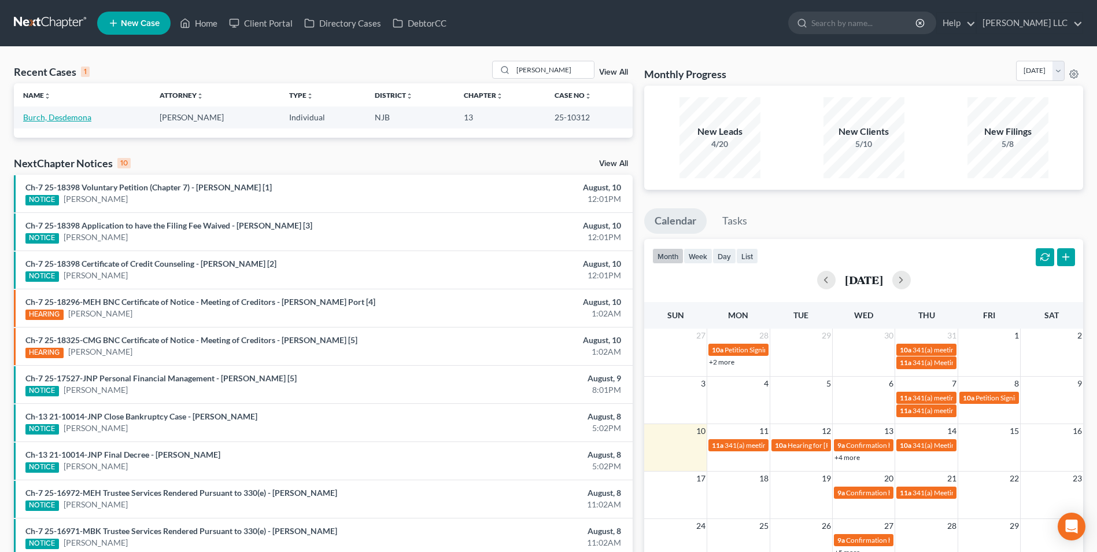
click at [63, 116] on link "Burch, Desdemona" at bounding box center [57, 117] width 68 height 10
select select "0"
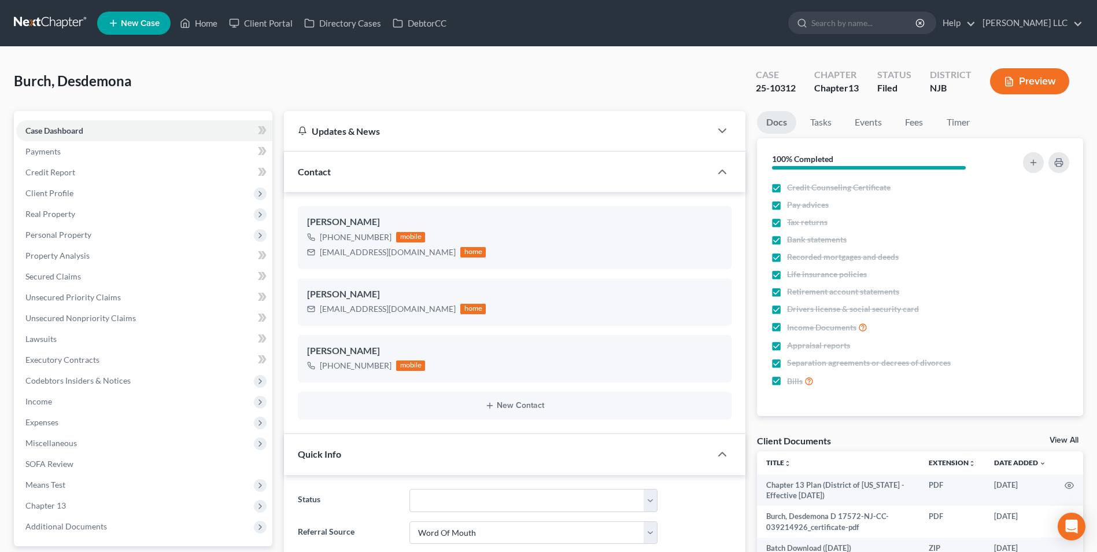
scroll to position [217, 0]
click at [816, 124] on link "Tasks" at bounding box center [821, 122] width 40 height 23
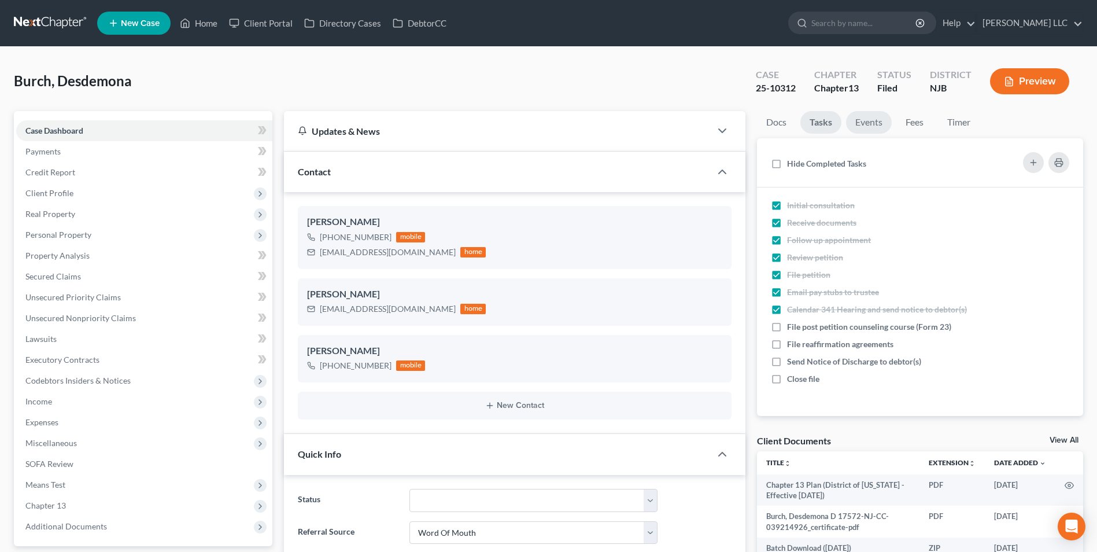
click at [878, 121] on link "Events" at bounding box center [869, 122] width 46 height 23
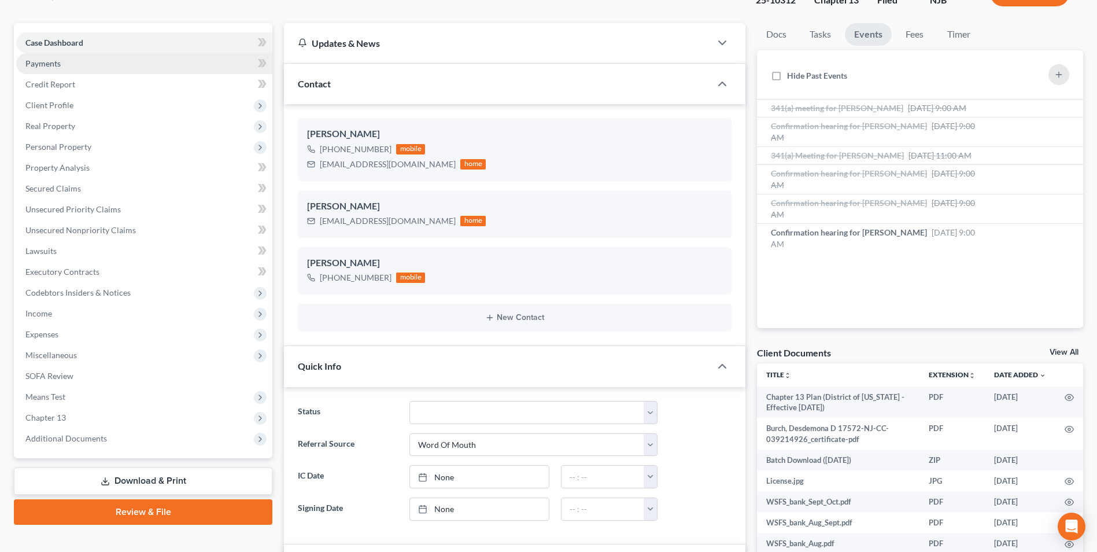
scroll to position [116, 0]
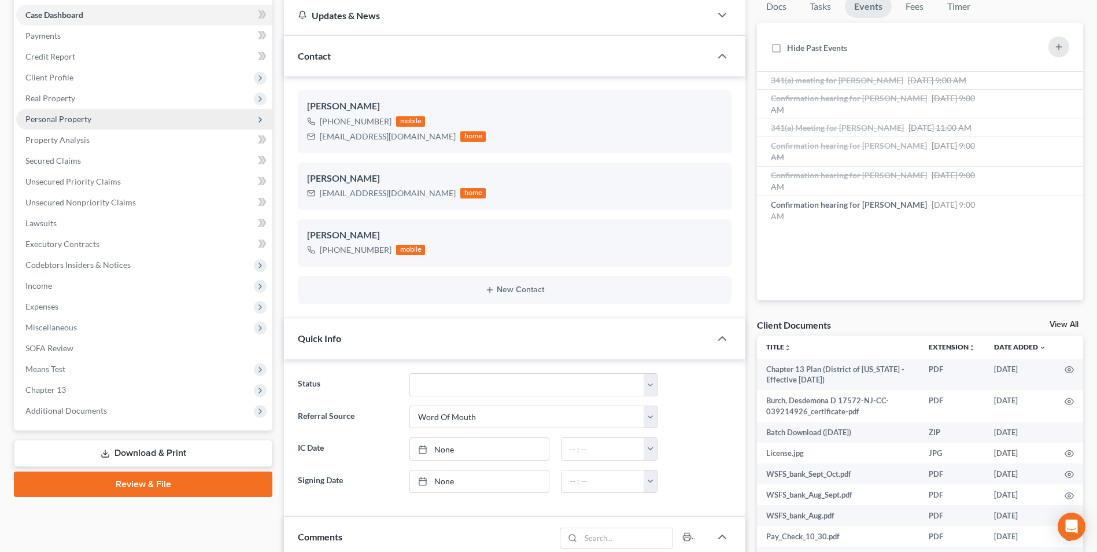
click at [73, 121] on span "Personal Property" at bounding box center [58, 119] width 66 height 10
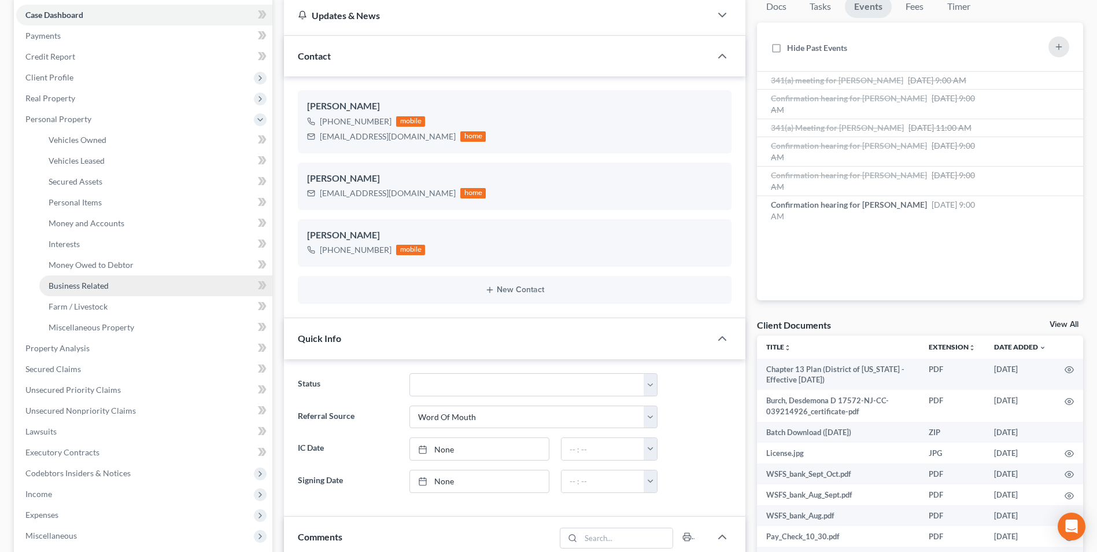
click at [81, 291] on link "Business Related" at bounding box center [155, 285] width 233 height 21
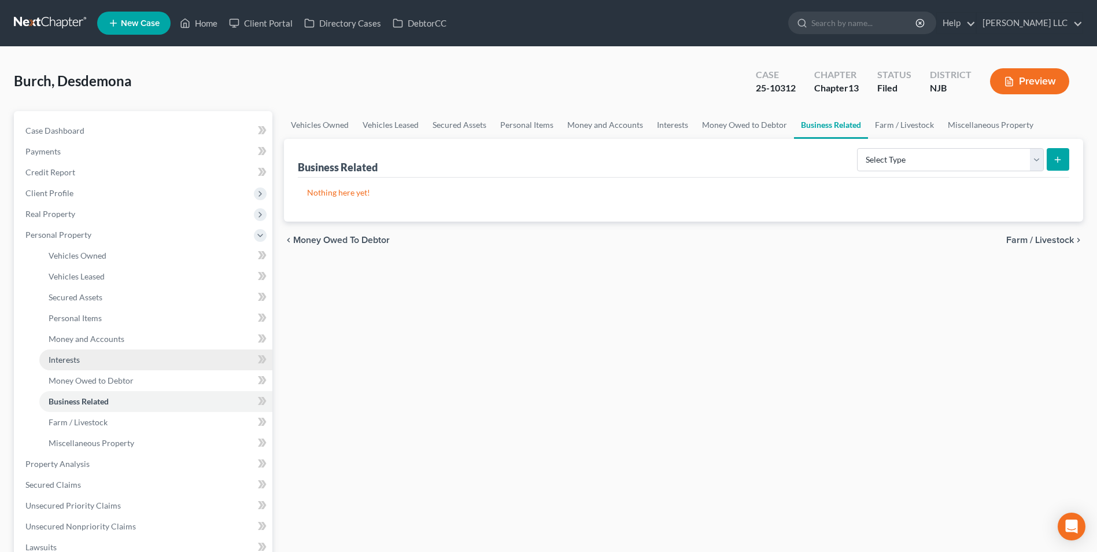
click at [78, 352] on link "Interests" at bounding box center [155, 359] width 233 height 21
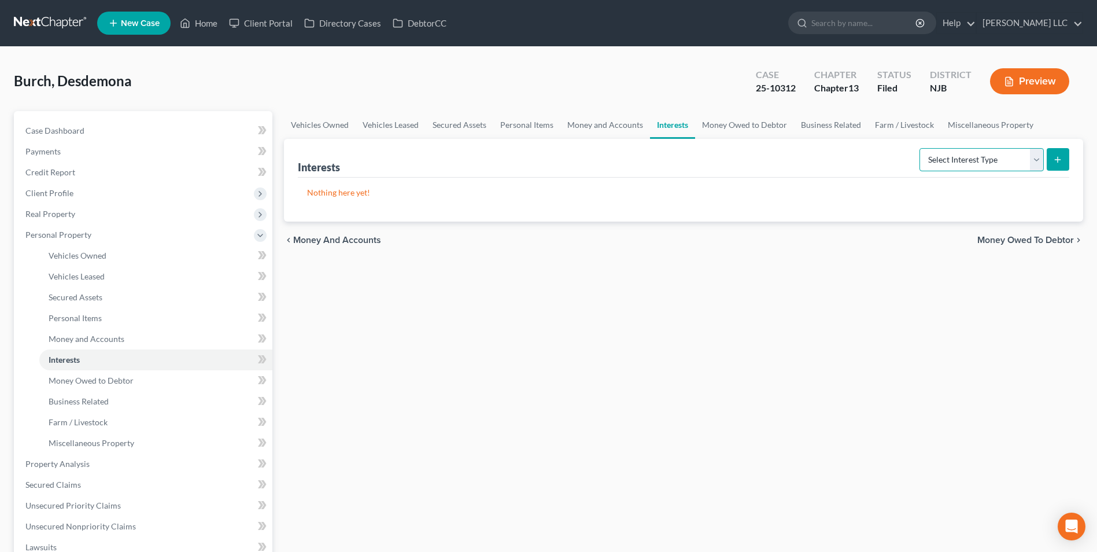
click at [1036, 159] on select "Select Interest Type 401K Annuity Bond Education IRA Government Bond Government…" at bounding box center [982, 159] width 124 height 23
select select "joint_venture_inactive"
click at [921, 148] on select "Select Interest Type 401K Annuity Bond Education IRA Government Bond Government…" at bounding box center [982, 159] width 124 height 23
click at [1057, 158] on icon "submit" at bounding box center [1057, 159] width 9 height 9
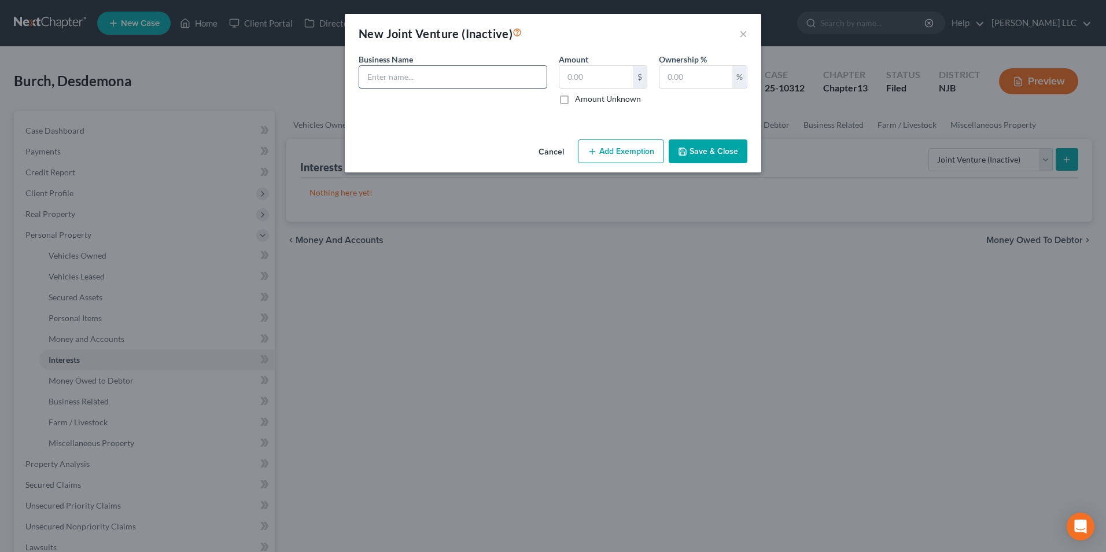
click at [385, 76] on input "text" at bounding box center [452, 77] width 187 height 22
paste input "Valor Management Group"
type input "Valor Management Group"
drag, startPoint x: 465, startPoint y: 79, endPoint x: 353, endPoint y: 79, distance: 111.6
click at [353, 79] on div "Business Name * Valor Management Group" at bounding box center [453, 78] width 200 height 51
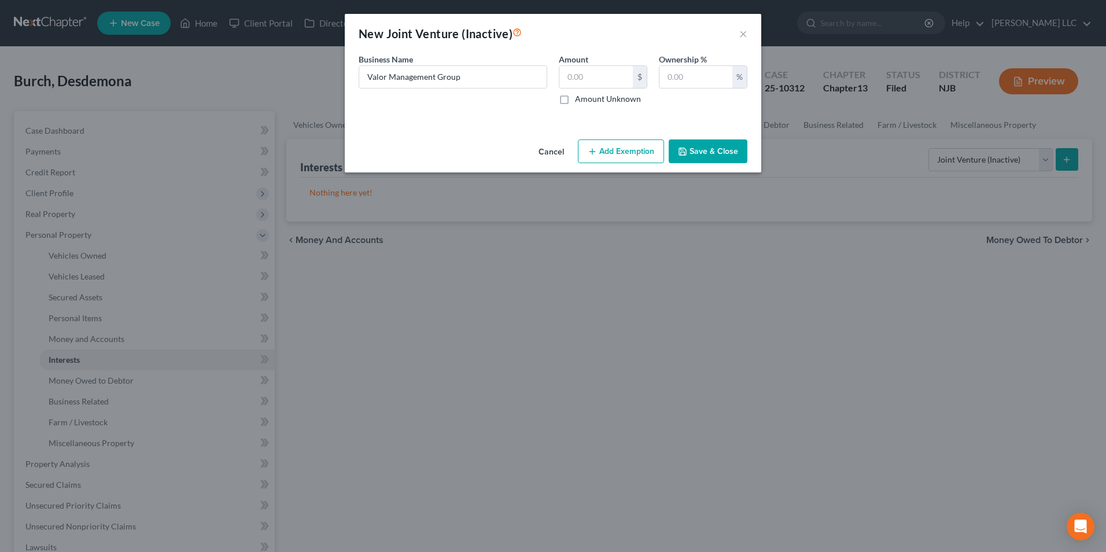
click at [725, 155] on button "Save & Close" at bounding box center [708, 151] width 79 height 24
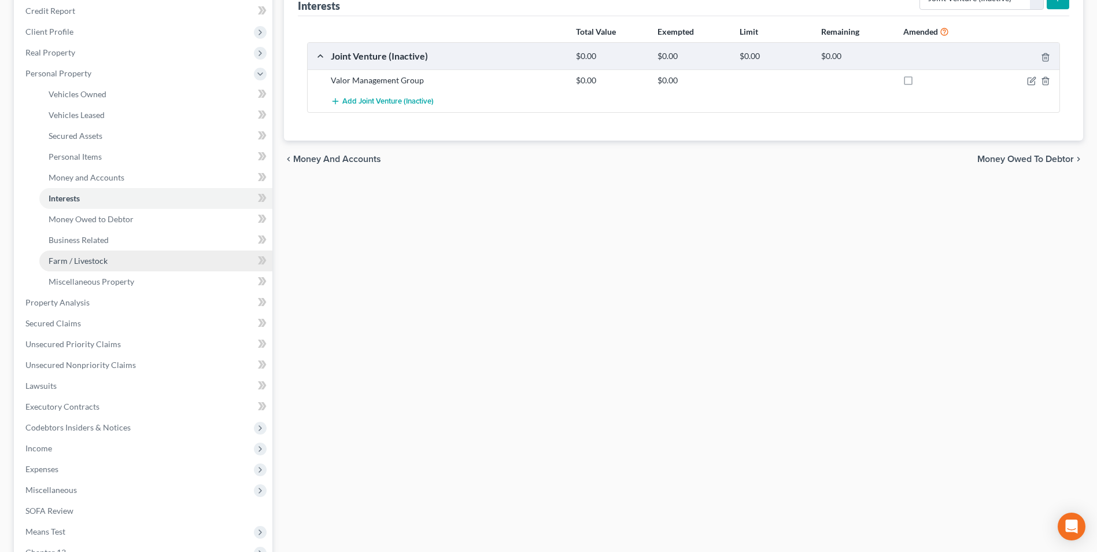
scroll to position [174, 0]
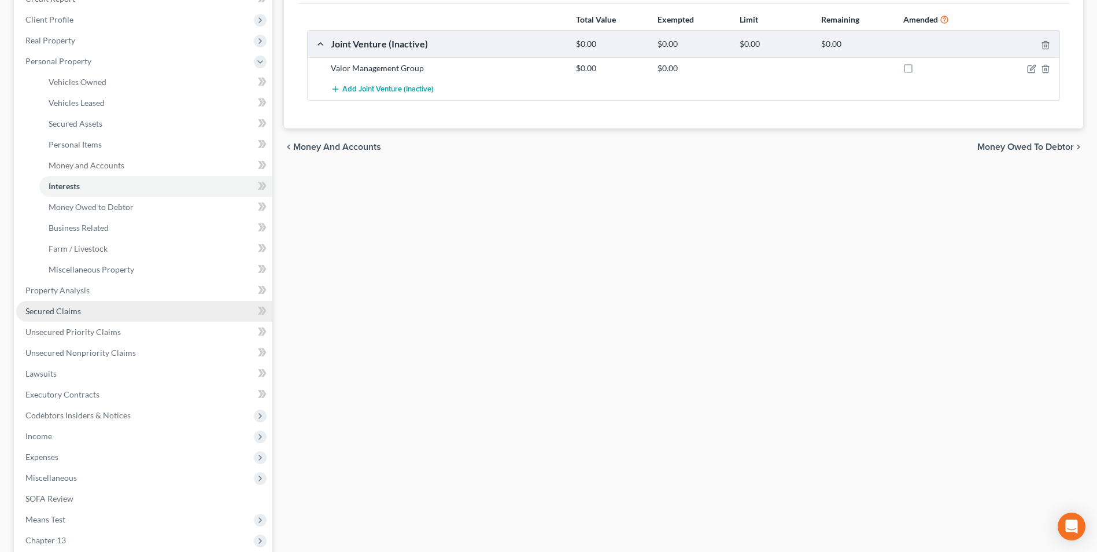
click at [80, 315] on span "Secured Claims" at bounding box center [53, 311] width 56 height 10
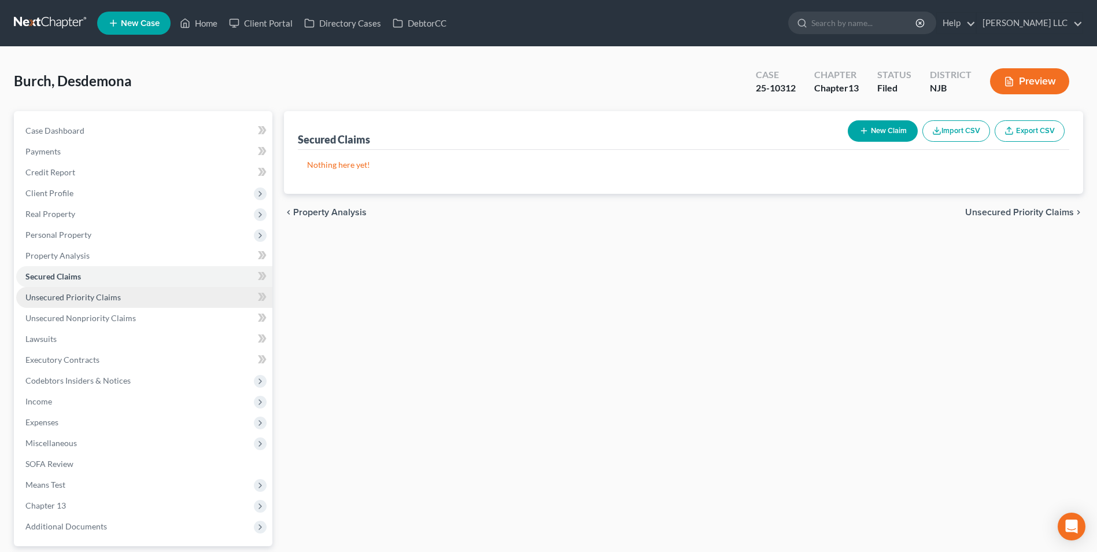
click at [99, 298] on span "Unsecured Priority Claims" at bounding box center [72, 297] width 95 height 10
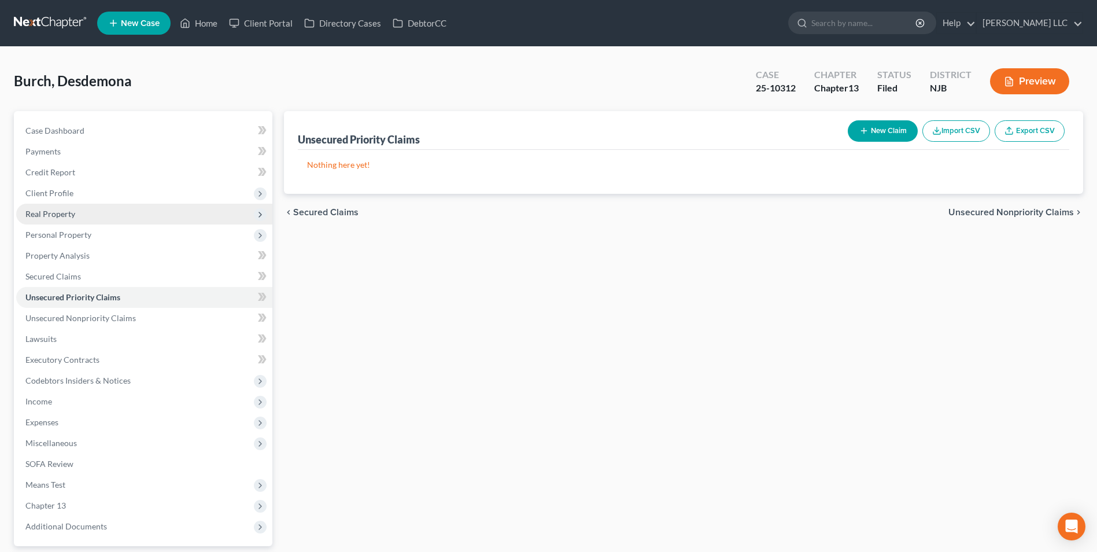
click at [67, 216] on span "Real Property" at bounding box center [50, 214] width 50 height 10
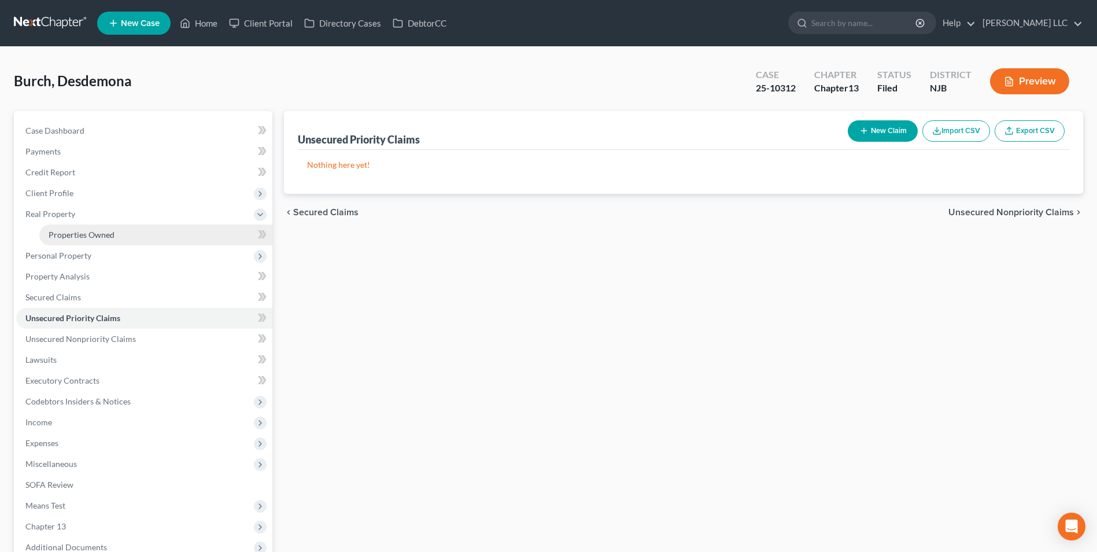
click at [74, 233] on span "Properties Owned" at bounding box center [82, 235] width 66 height 10
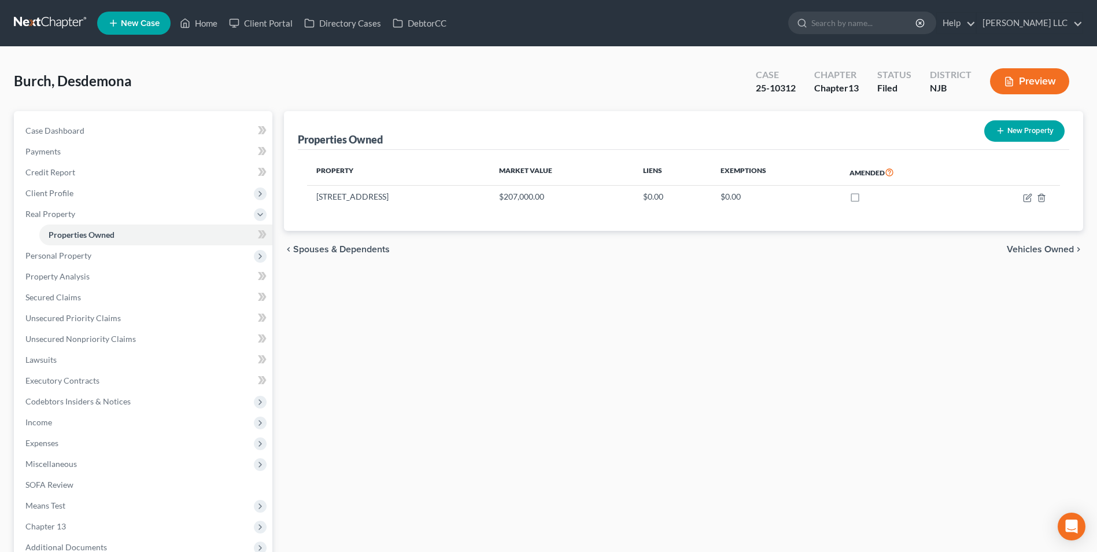
click at [999, 130] on icon "button" at bounding box center [1000, 130] width 9 height 9
select select "33"
select select "3"
select select "0"
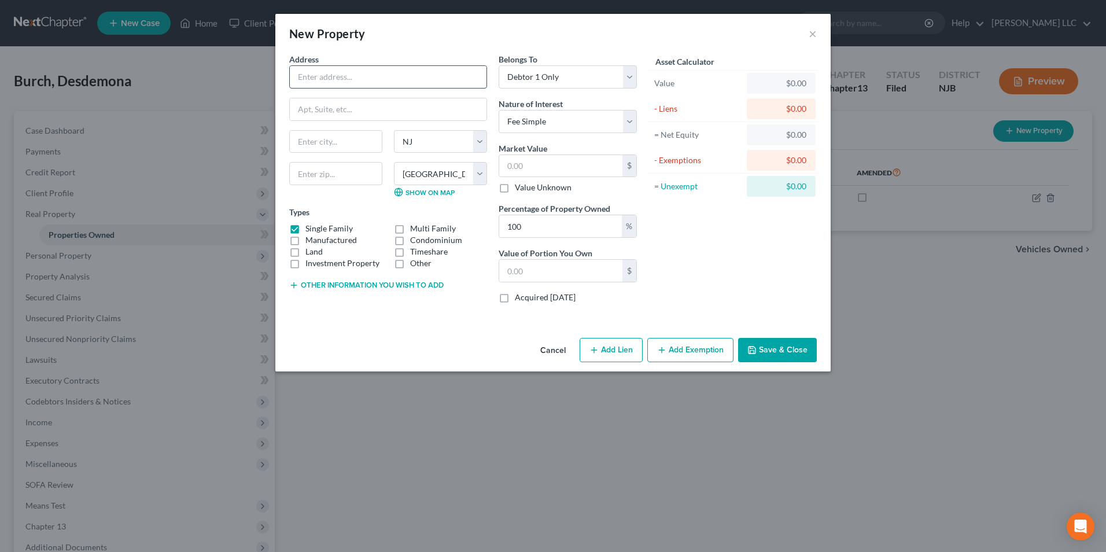
click at [375, 73] on input "text" at bounding box center [388, 77] width 197 height 22
type input "City of [GEOGRAPHIC_DATA]"
type input "c/o Office of the City Attorney"
type input "08102"
click at [548, 163] on input "text" at bounding box center [560, 166] width 123 height 22
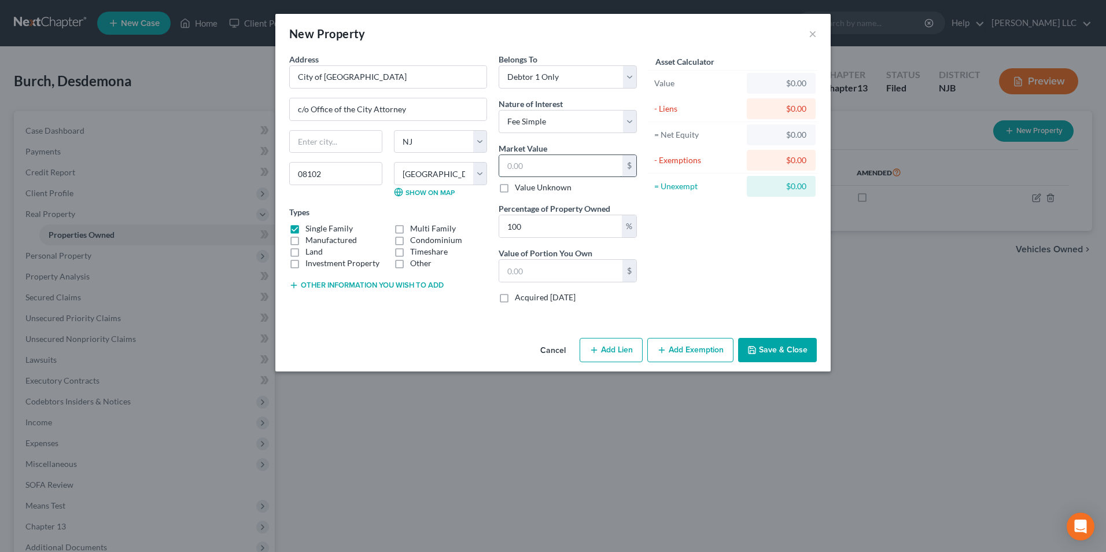
type input "[GEOGRAPHIC_DATA]"
click at [809, 33] on button "×" at bounding box center [813, 34] width 8 height 14
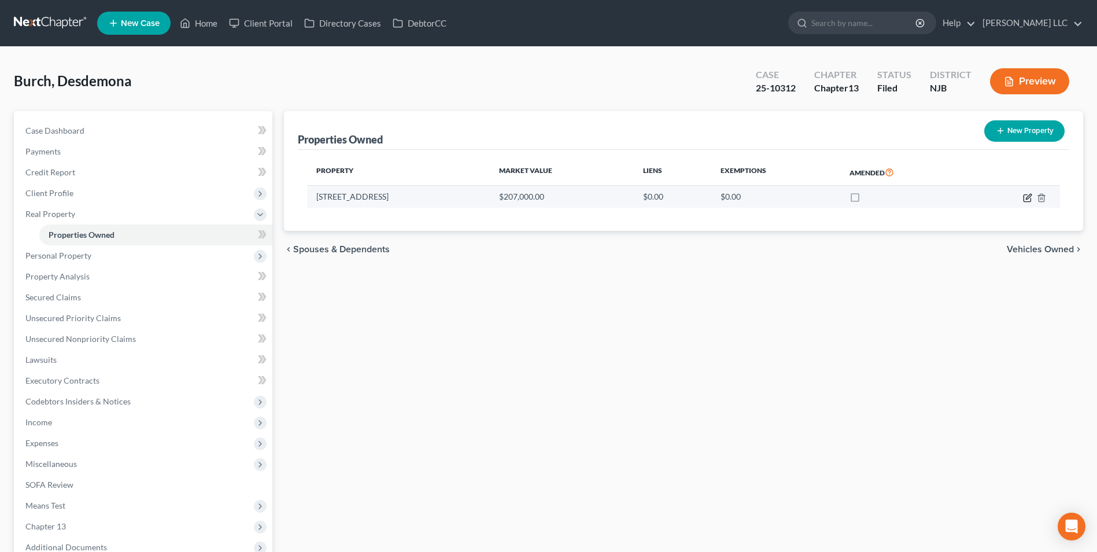
click at [1028, 199] on icon "button" at bounding box center [1028, 196] width 5 height 5
select select "33"
select select "0"
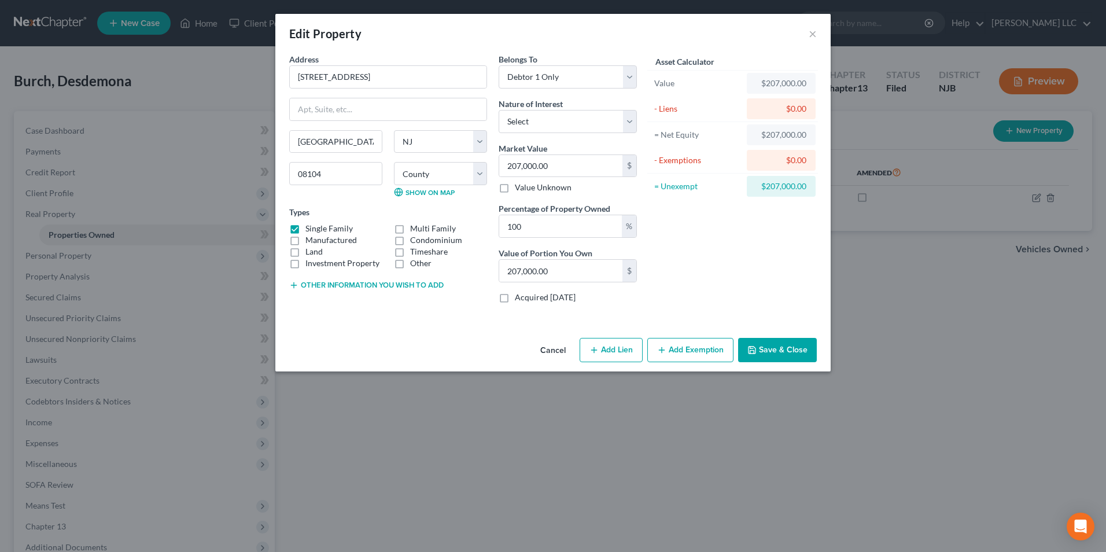
click at [607, 351] on button "Add Lien" at bounding box center [611, 350] width 63 height 24
select select "0"
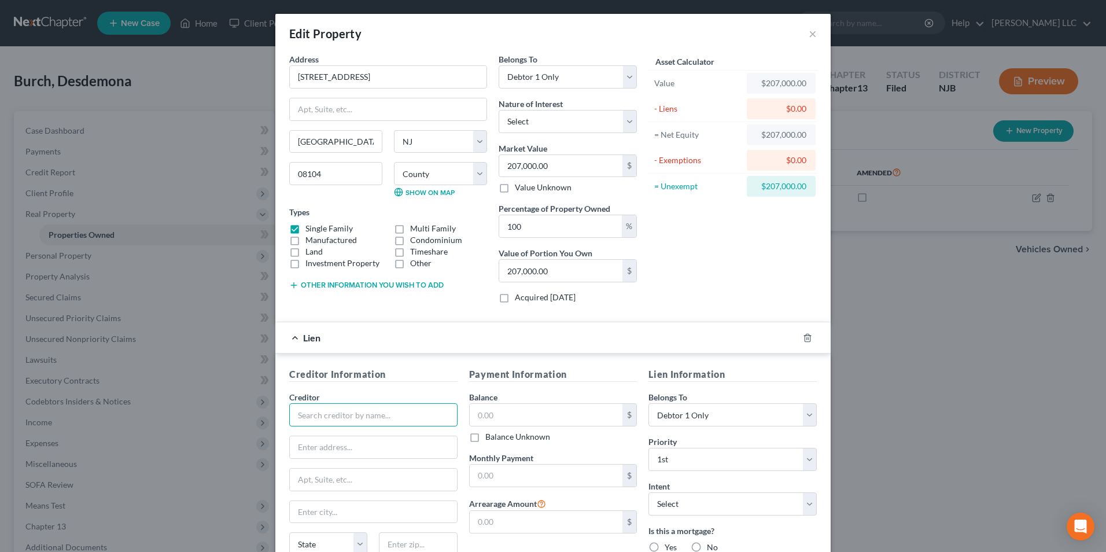
click at [341, 417] on input "text" at bounding box center [373, 414] width 168 height 23
click at [327, 440] on div "City Of [GEOGRAPHIC_DATA]" at bounding box center [358, 435] width 120 height 12
type input "City Of [GEOGRAPHIC_DATA]"
type input "[STREET_ADDRESS][PERSON_NAME]"
type input "Hackensack"
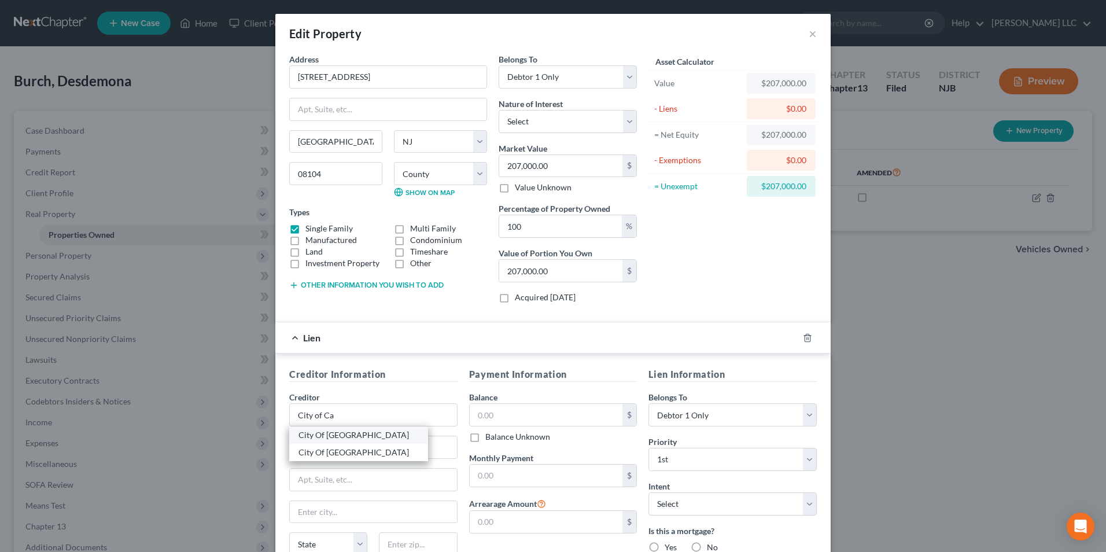
select select "33"
type input "07601-0000"
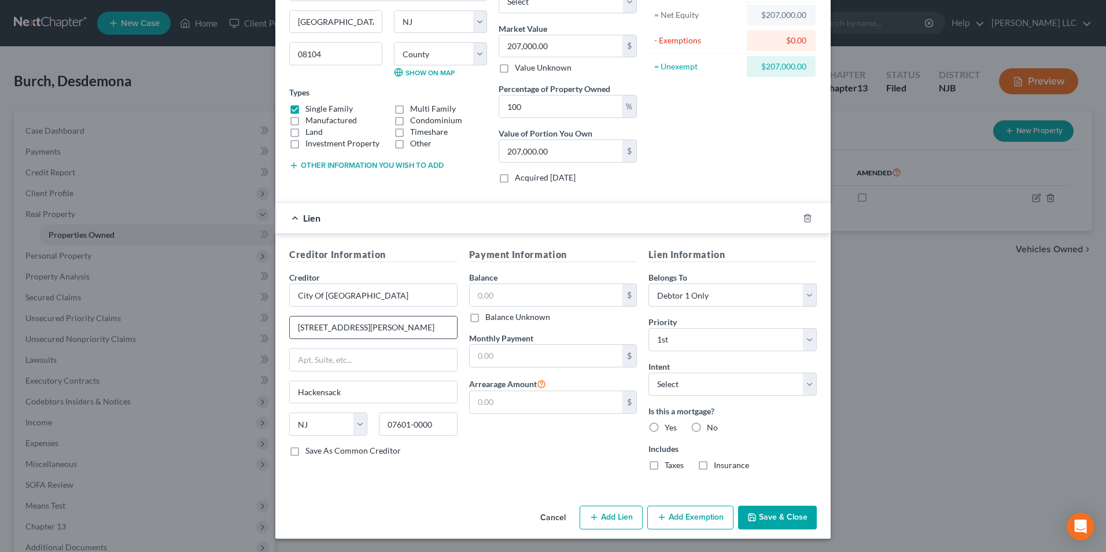
scroll to position [120, 0]
click at [502, 297] on input "text" at bounding box center [546, 294] width 153 height 22
type input "5,187.12"
click at [707, 426] on label "No" at bounding box center [712, 427] width 11 height 12
click at [711, 426] on input "No" at bounding box center [715, 425] width 8 height 8
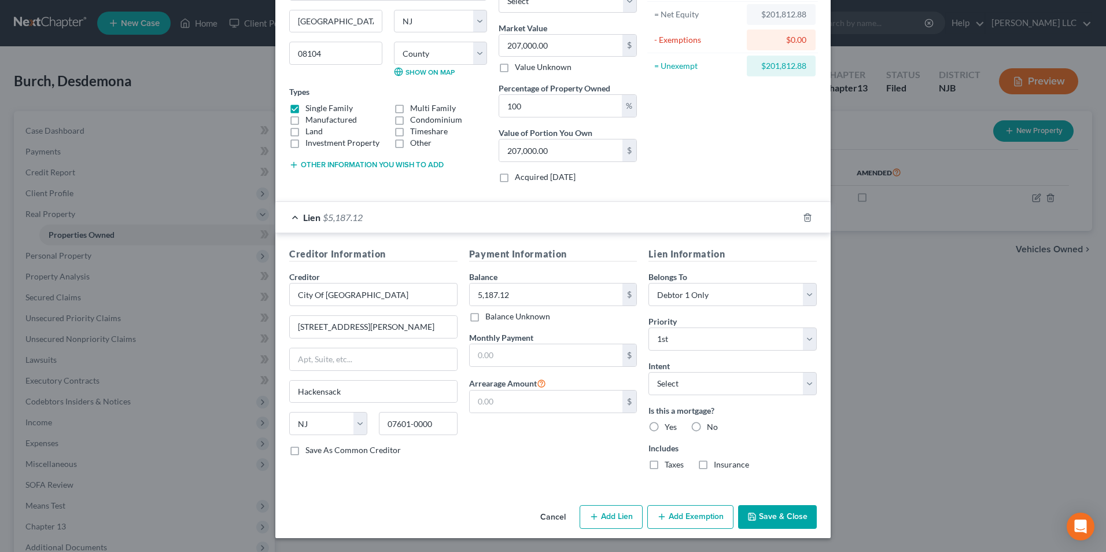
radio input "true"
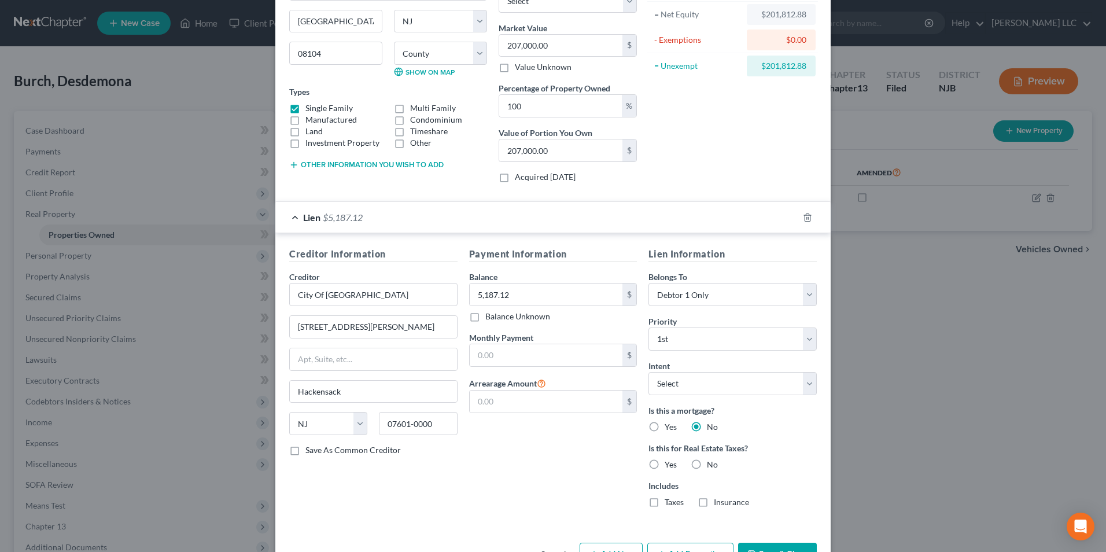
click at [665, 466] on label "Yes" at bounding box center [671, 465] width 12 height 12
click at [669, 466] on input "Yes" at bounding box center [673, 463] width 8 height 8
radio input "true"
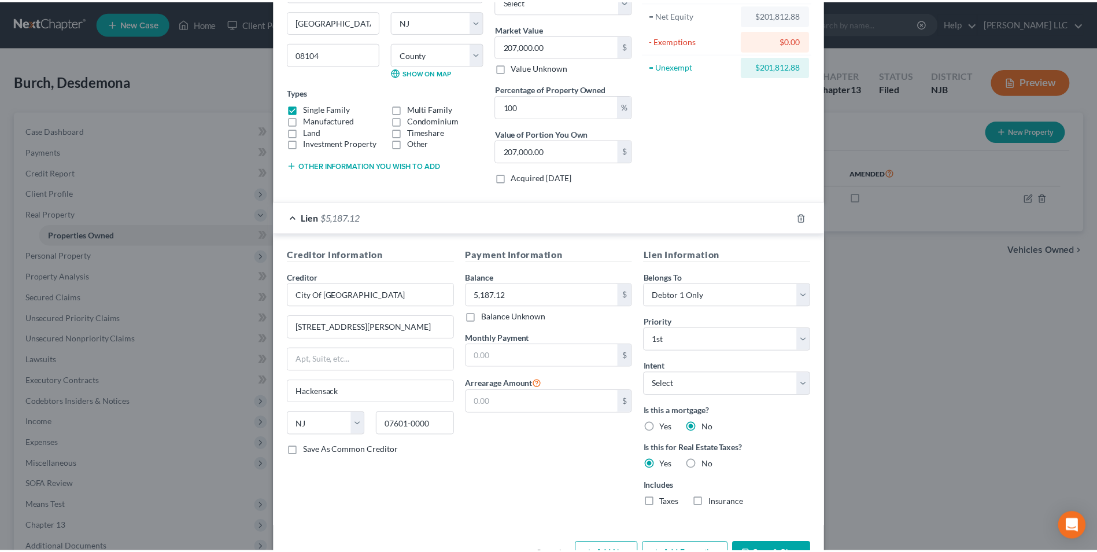
scroll to position [158, 0]
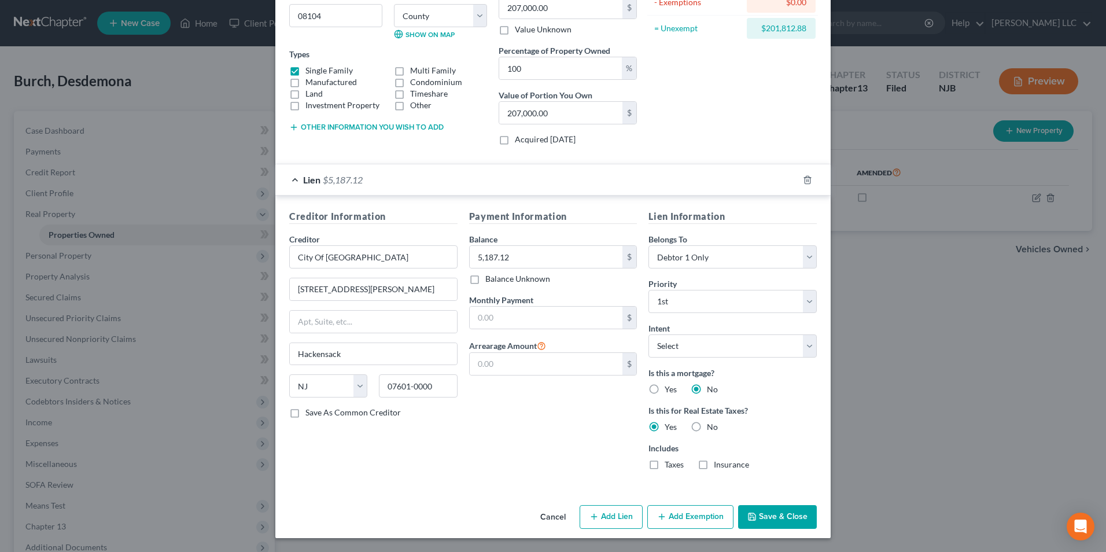
click at [781, 518] on button "Save & Close" at bounding box center [777, 517] width 79 height 24
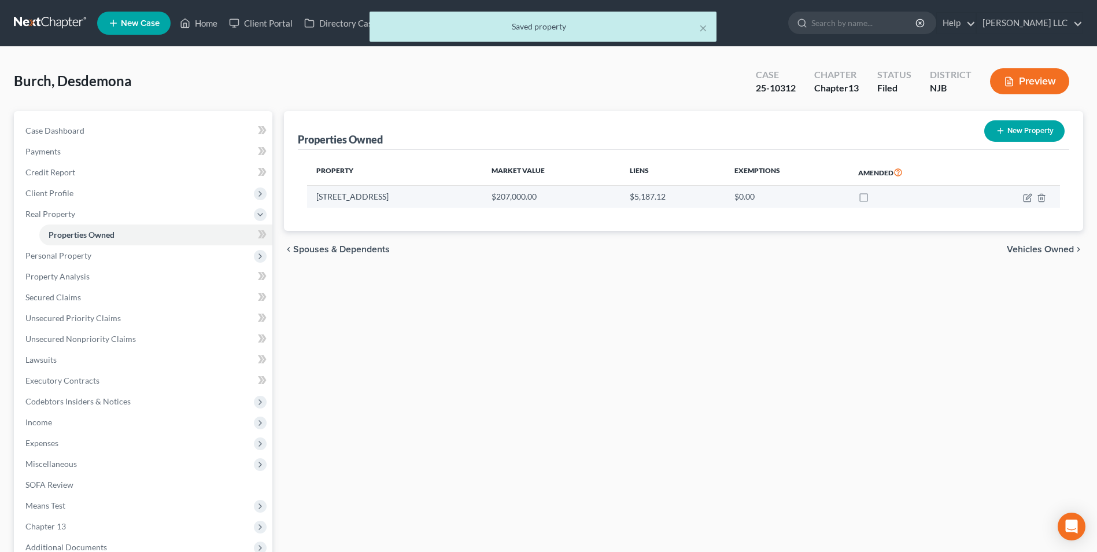
click at [875, 200] on label at bounding box center [875, 200] width 0 height 0
click at [879, 198] on input "checkbox" at bounding box center [883, 195] width 8 height 8
checkbox input "true"
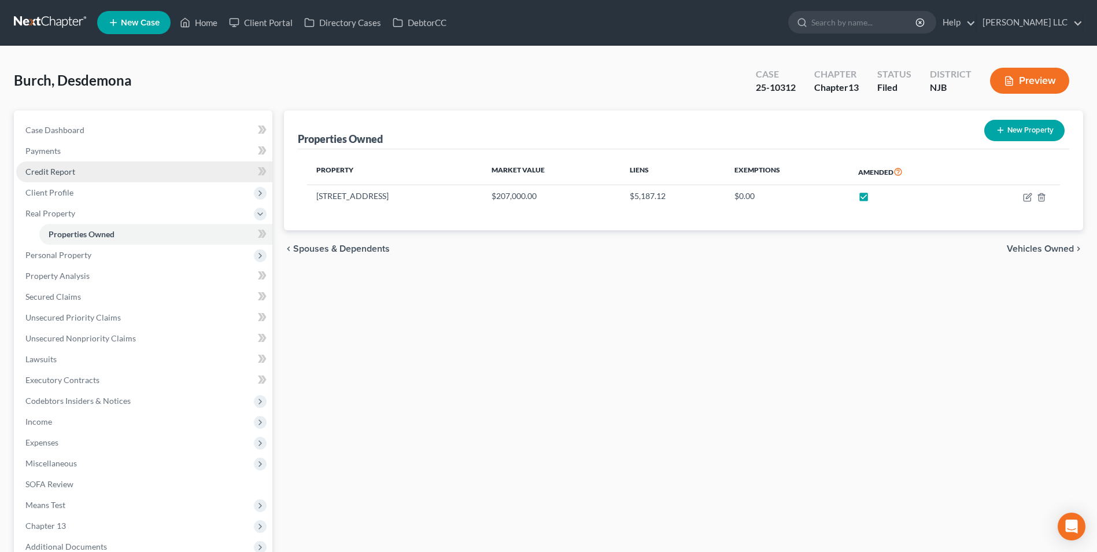
scroll to position [0, 0]
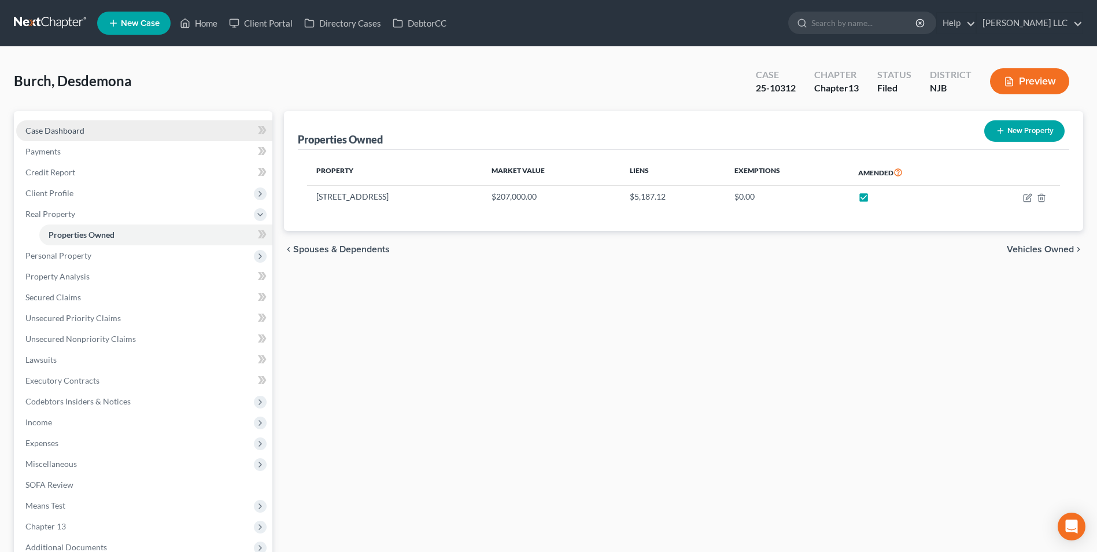
click at [41, 135] on link "Case Dashboard" at bounding box center [144, 130] width 256 height 21
select select "0"
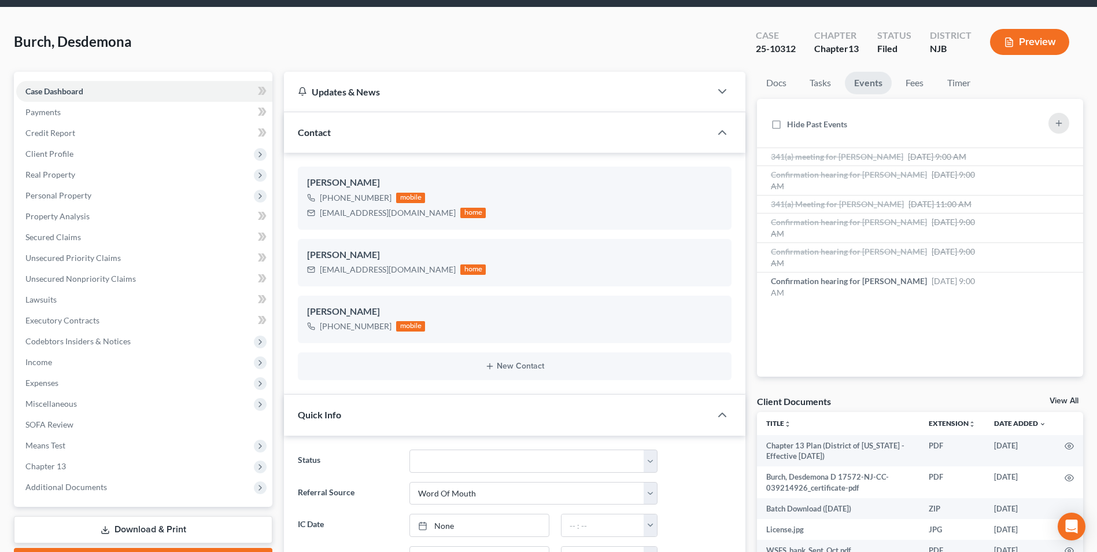
scroll to position [58, 0]
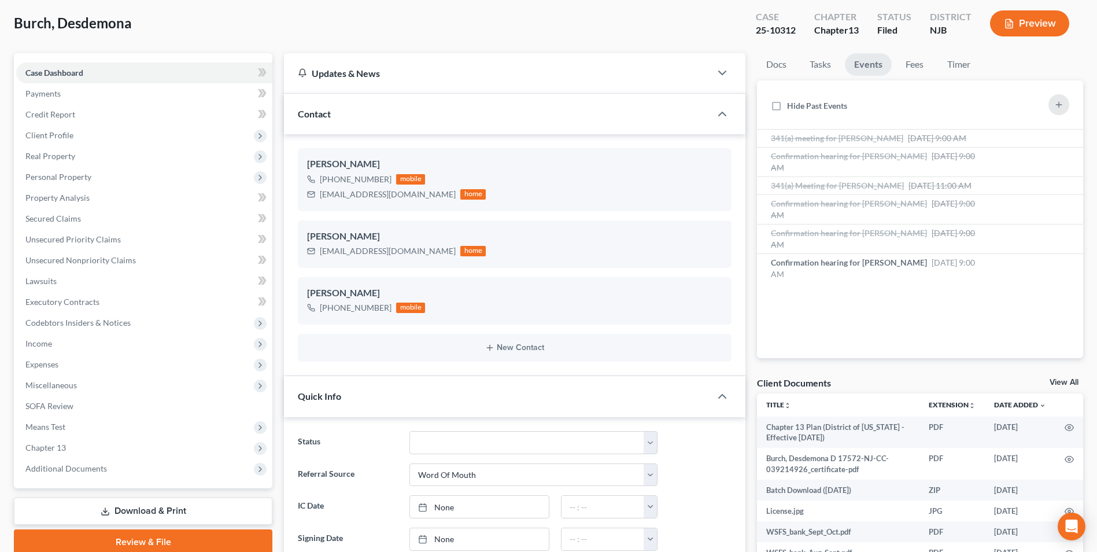
click at [1066, 385] on link "View All" at bounding box center [1064, 382] width 29 height 8
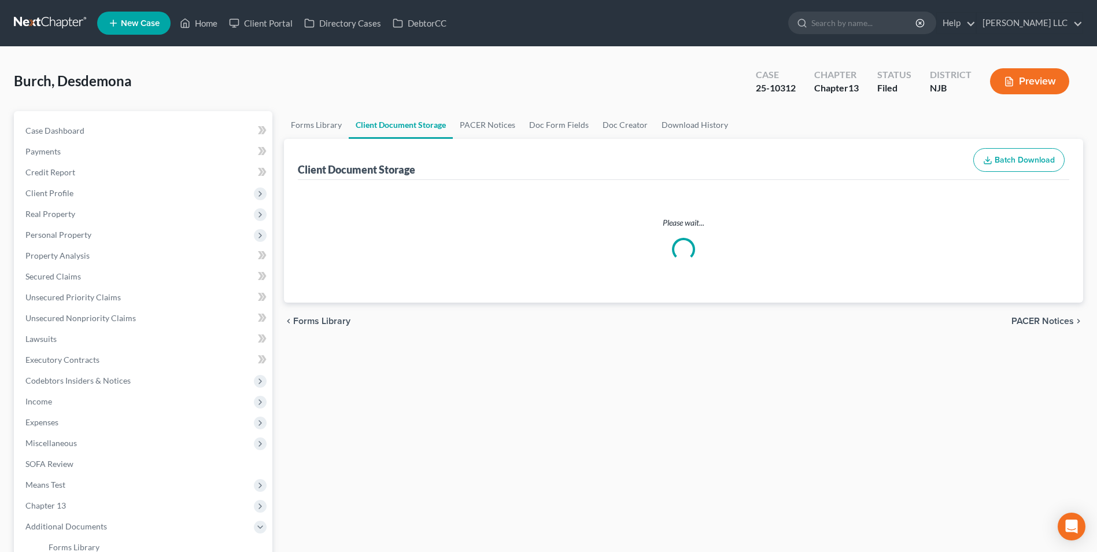
select select "9"
select select "19"
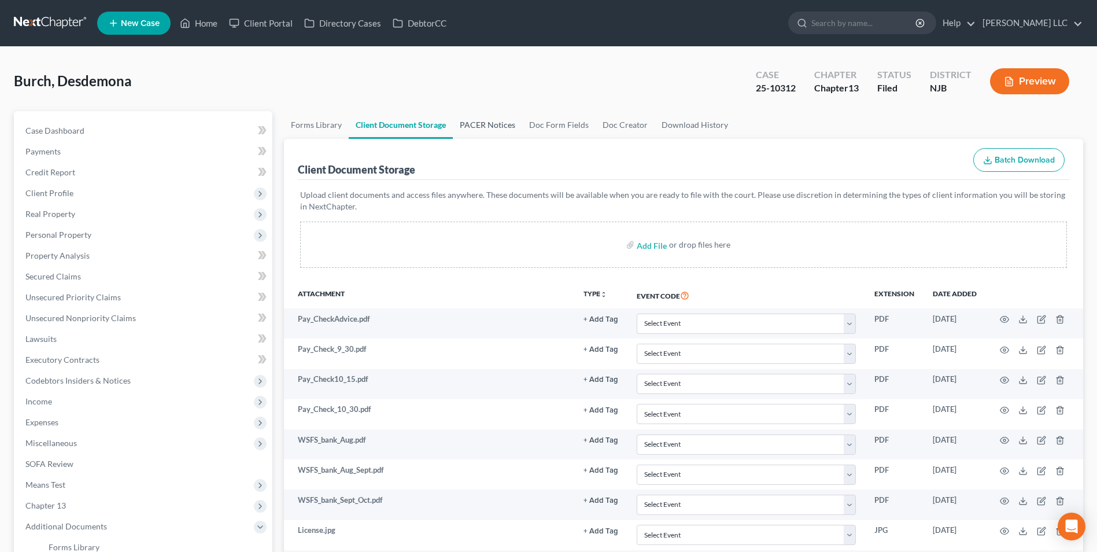
click at [490, 124] on link "PACER Notices" at bounding box center [487, 125] width 69 height 28
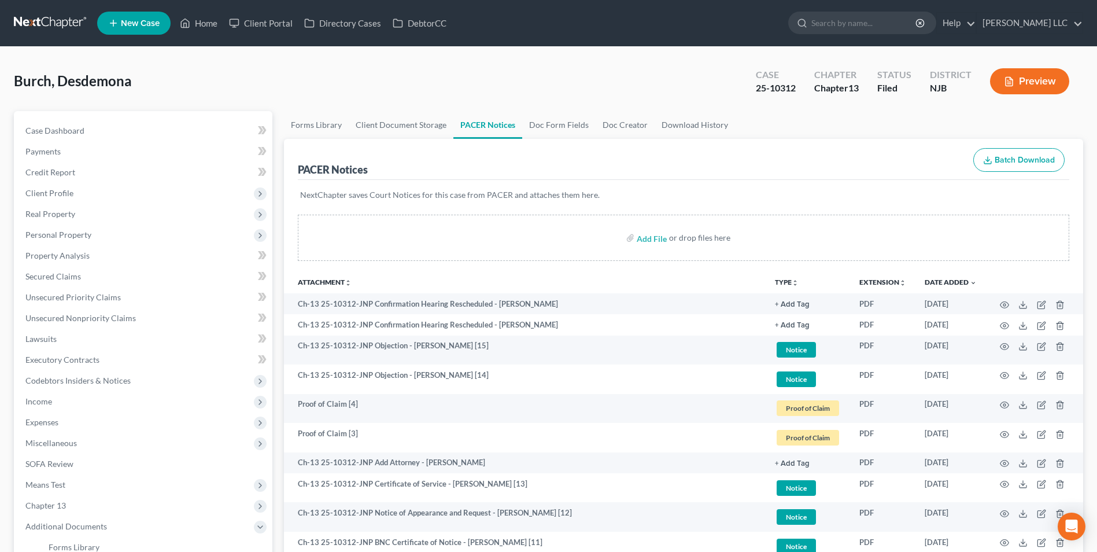
click at [787, 284] on button "TYPE unfold_more" at bounding box center [787, 283] width 24 height 8
click at [798, 370] on link "Proof of Claim" at bounding box center [809, 369] width 69 height 20
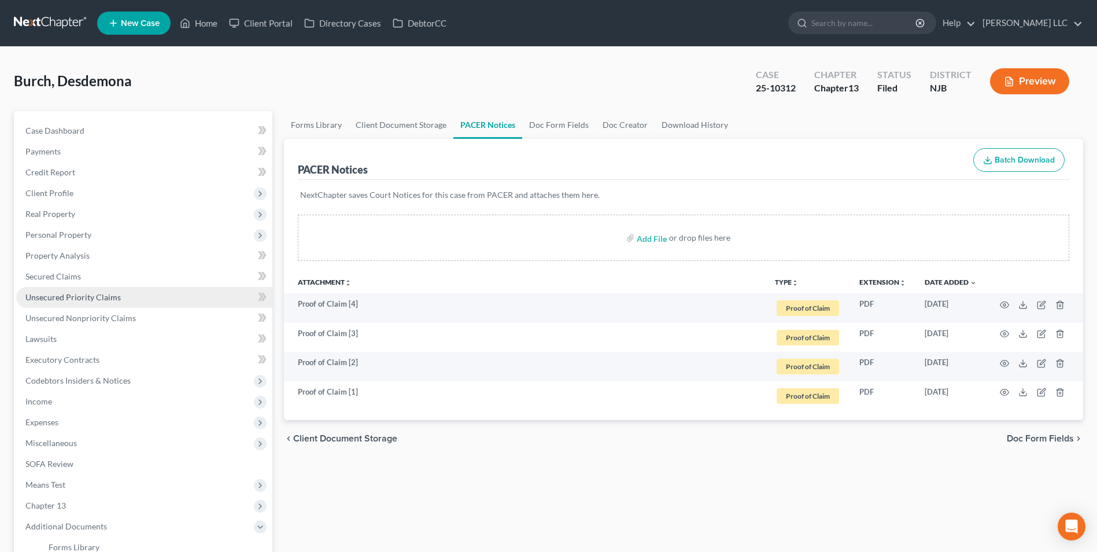
click at [100, 303] on link "Unsecured Priority Claims" at bounding box center [144, 297] width 256 height 21
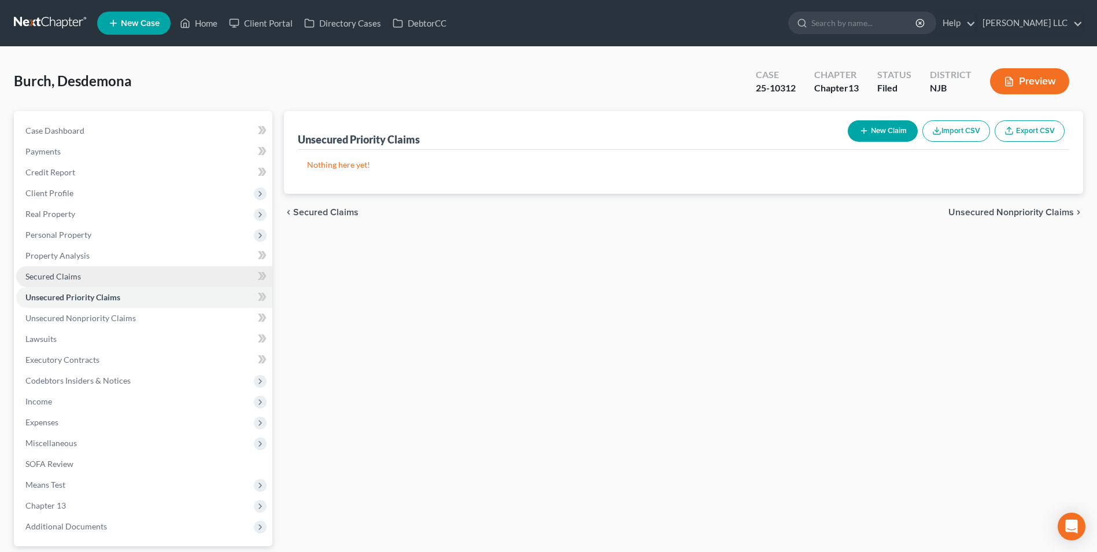
click at [98, 275] on link "Secured Claims" at bounding box center [144, 276] width 256 height 21
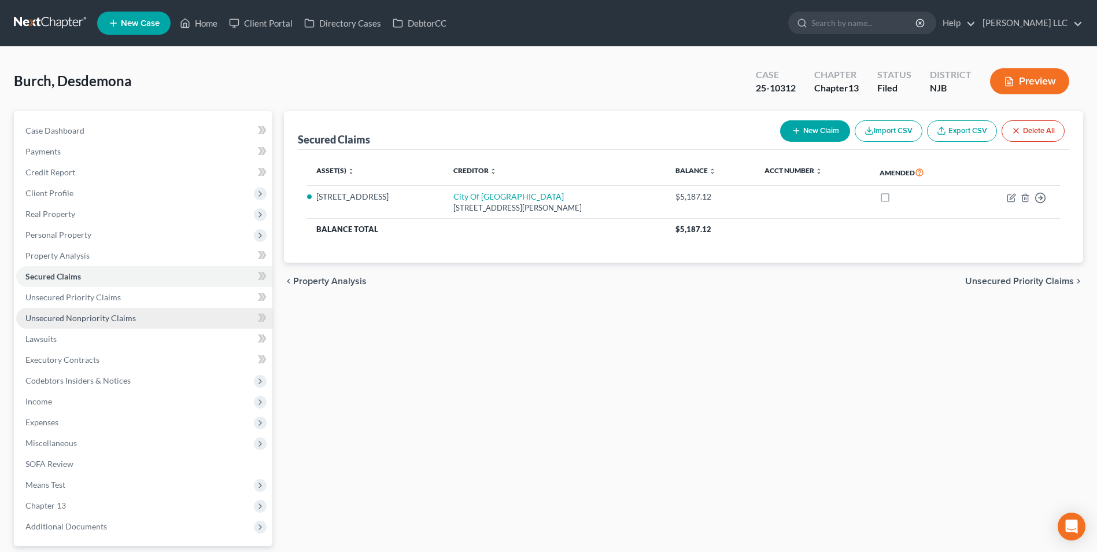
click at [104, 313] on span "Unsecured Nonpriority Claims" at bounding box center [80, 318] width 110 height 10
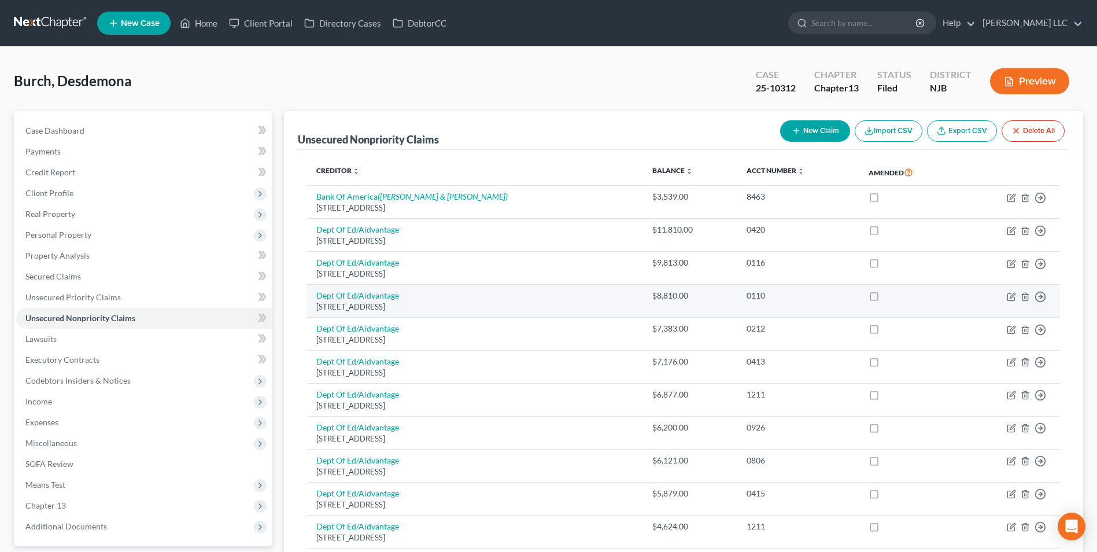
scroll to position [58, 0]
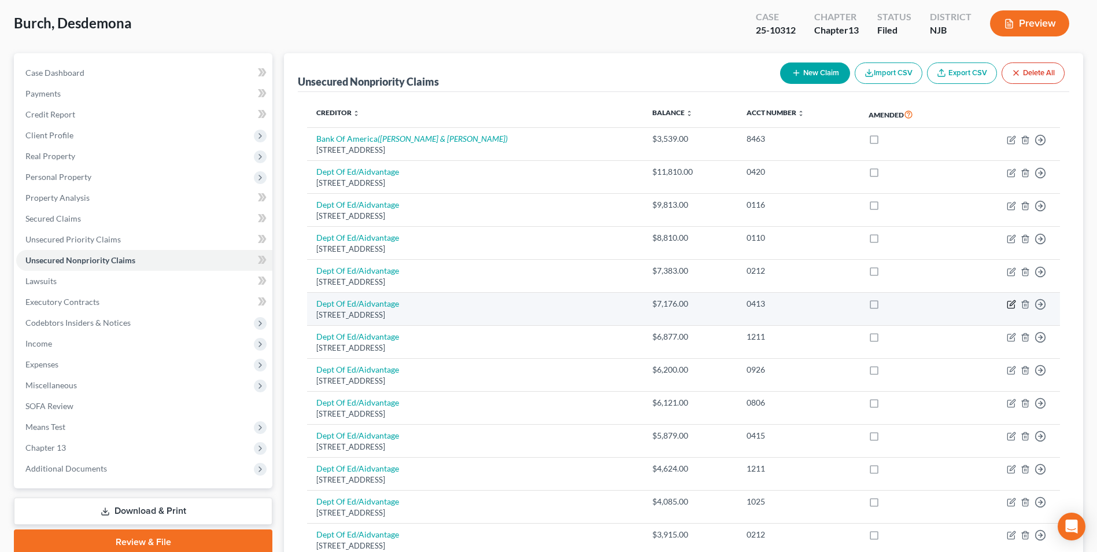
click at [1012, 303] on icon "button" at bounding box center [1012, 303] width 5 height 5
select select "48"
select select "17"
select select "0"
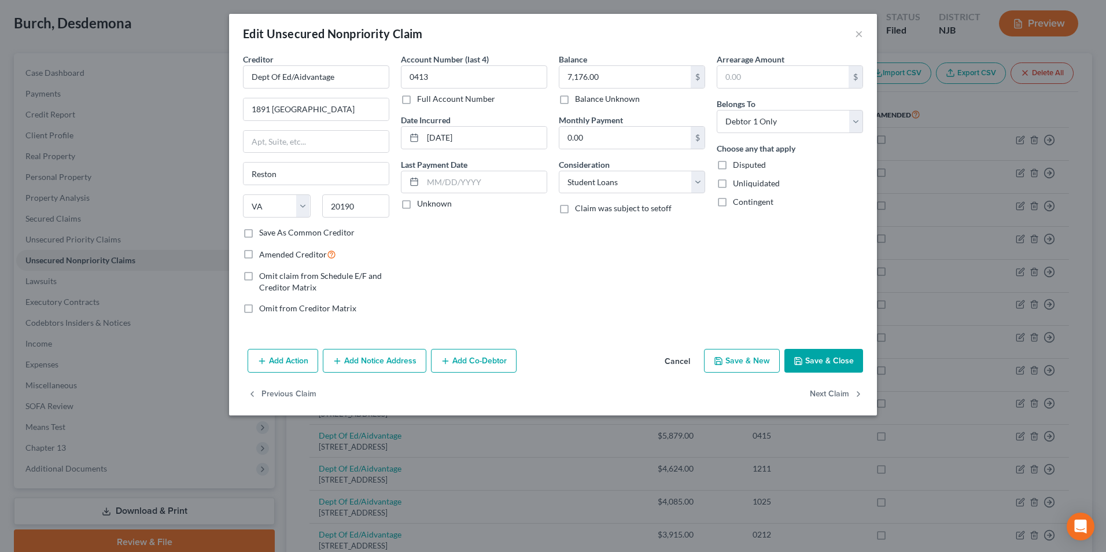
click at [814, 364] on button "Save & Close" at bounding box center [823, 361] width 79 height 24
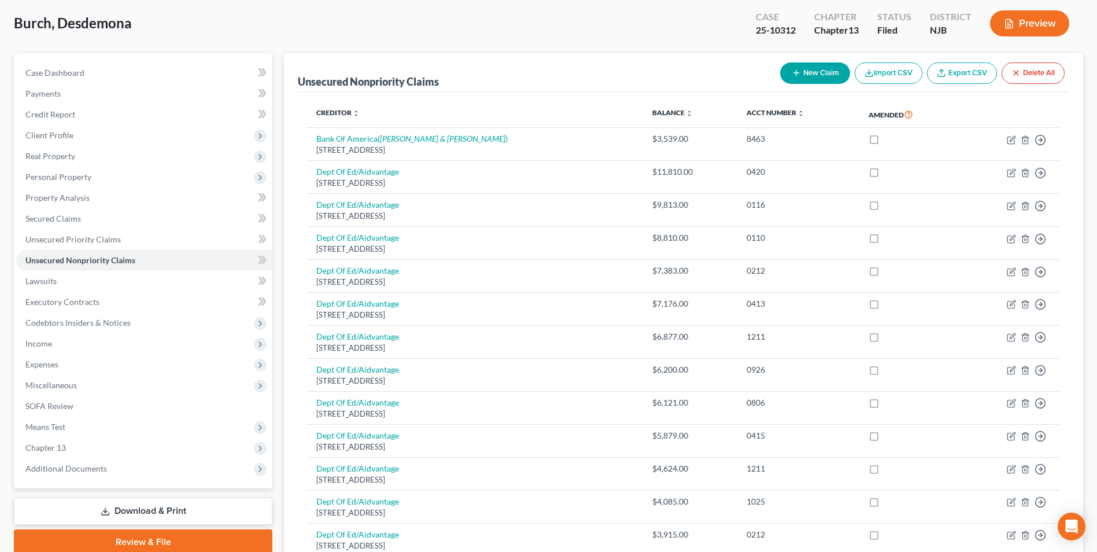
click at [685, 24] on div "Burch, Desdemona Upgraded Case 25-10312 Chapter Chapter 13 Status [GEOGRAPHIC_D…" at bounding box center [548, 28] width 1069 height 50
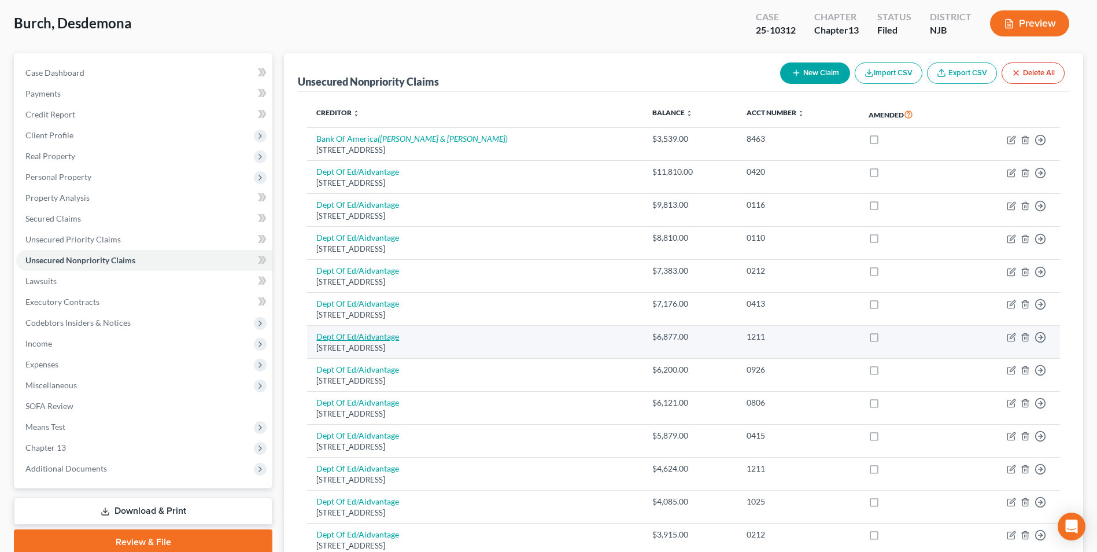
click at [356, 336] on link "Dept Of Ed/Aidvantage" at bounding box center [357, 336] width 83 height 10
select select "48"
select select "17"
select select "0"
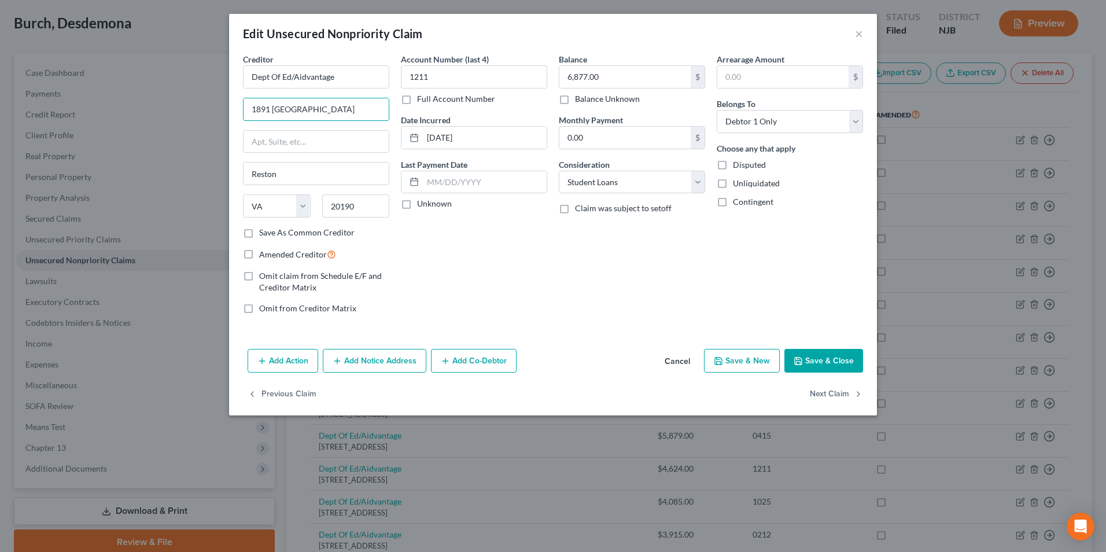
drag, startPoint x: 329, startPoint y: 113, endPoint x: 222, endPoint y: 108, distance: 106.5
click at [222, 108] on div "Edit Unsecured Nonpriority Claim × Creditor * Dept Of Ed/Aidvantage 1891 [GEOGR…" at bounding box center [553, 276] width 1106 height 552
click at [859, 35] on button "×" at bounding box center [859, 34] width 8 height 14
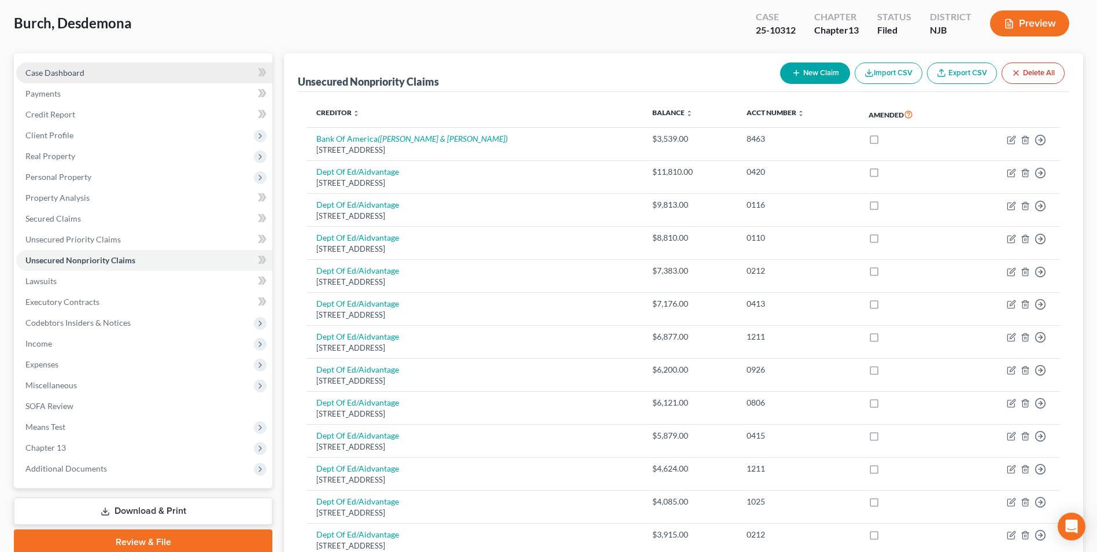
click at [73, 71] on span "Case Dashboard" at bounding box center [54, 73] width 59 height 10
select select "0"
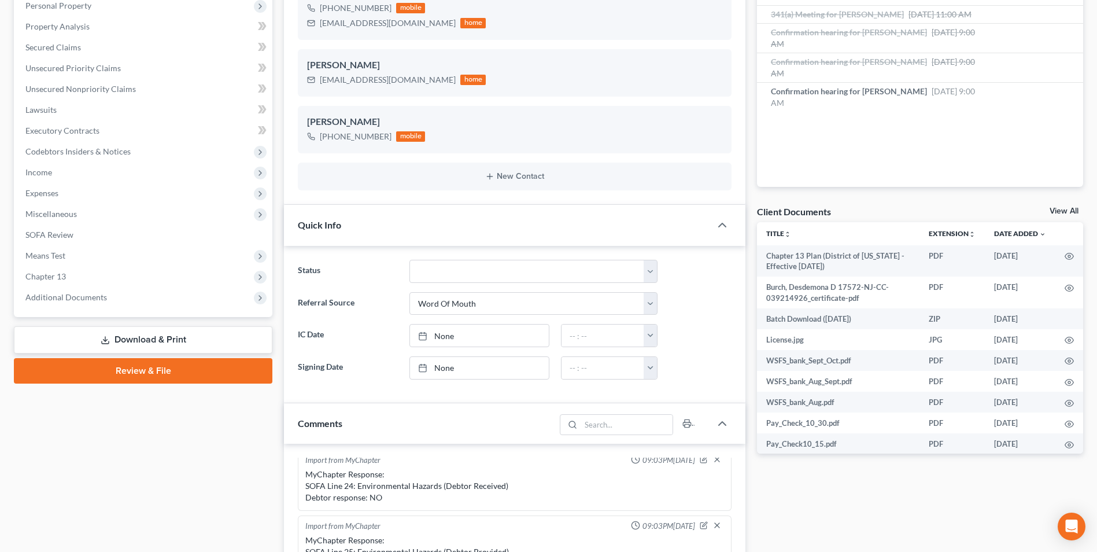
scroll to position [231, 0]
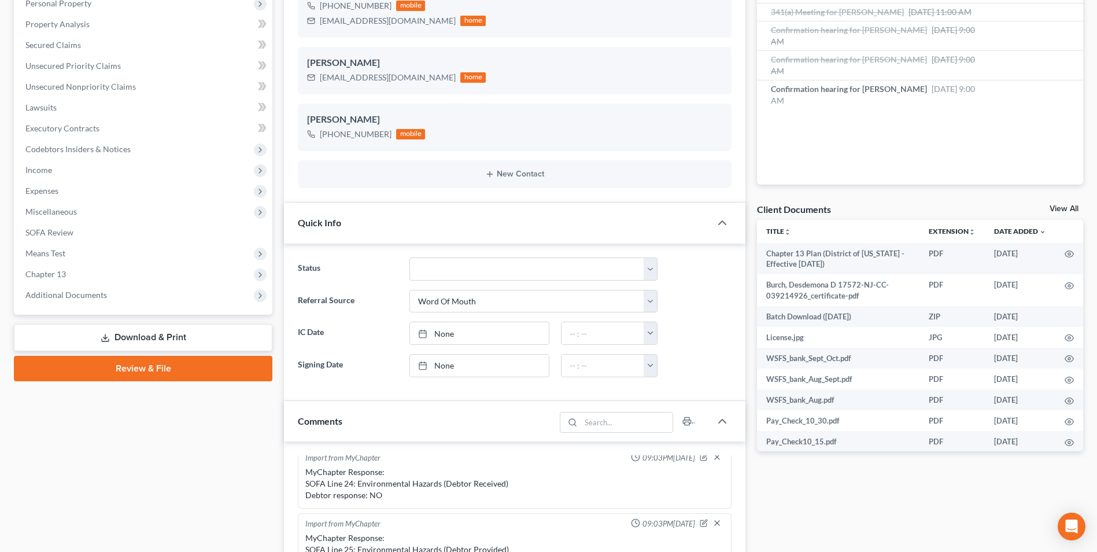
click at [141, 337] on link "Download & Print" at bounding box center [143, 337] width 259 height 27
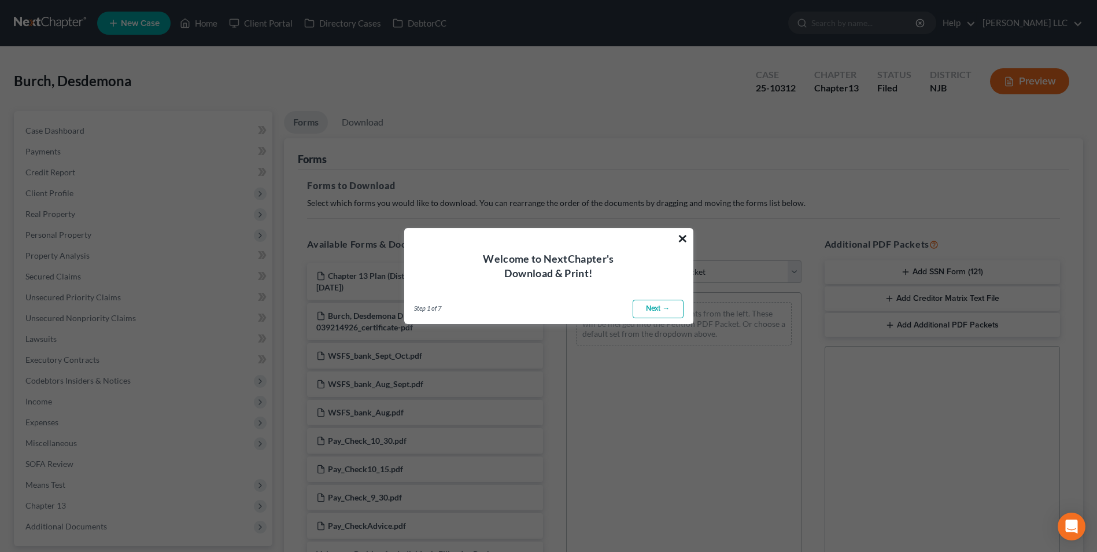
click at [682, 239] on button "×" at bounding box center [682, 238] width 11 height 19
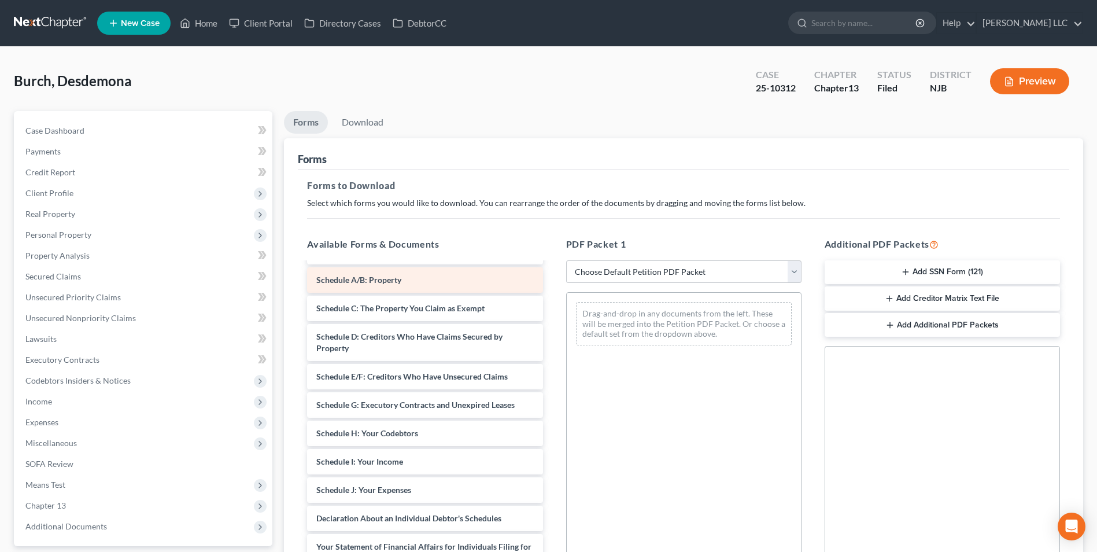
scroll to position [306, 0]
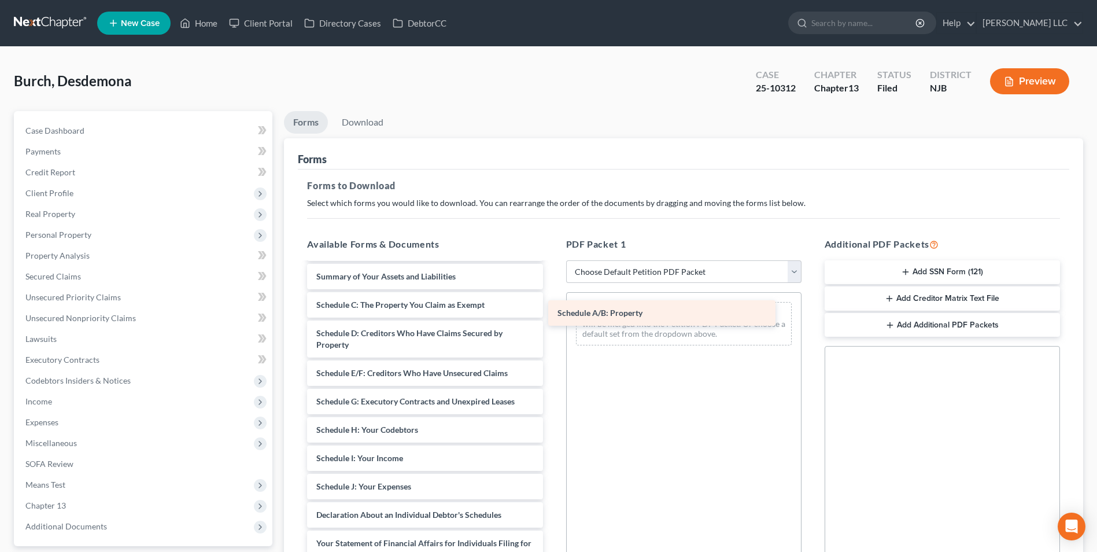
drag, startPoint x: 414, startPoint y: 303, endPoint x: 655, endPoint y: 311, distance: 241.3
click at [552, 311] on div "Schedule A/B: Property Chapter 13 Plan (District of [US_STATE] - Effective [DAT…" at bounding box center [425, 338] width 254 height 763
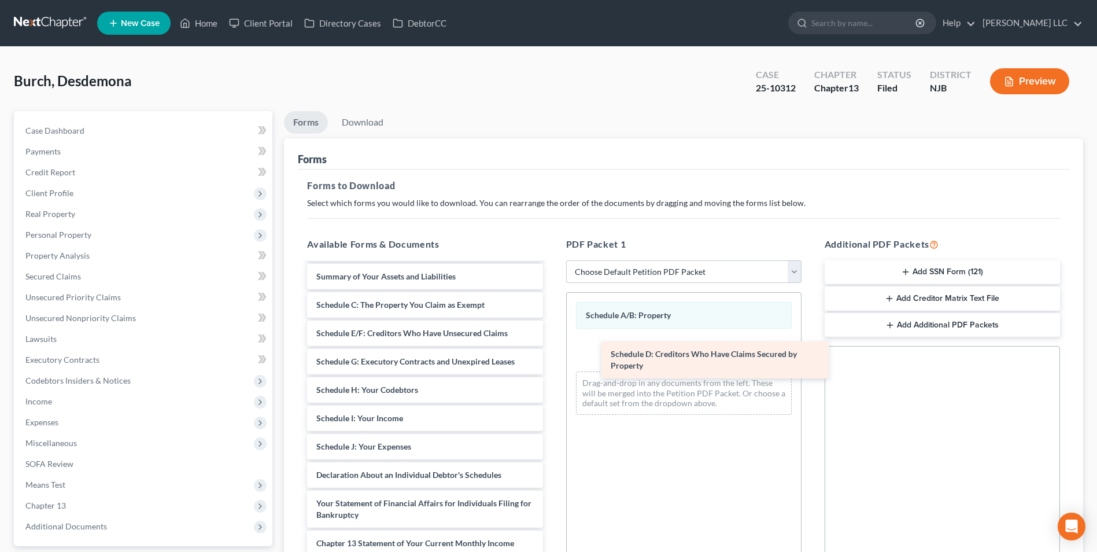
drag, startPoint x: 368, startPoint y: 338, endPoint x: 648, endPoint y: 359, distance: 281.3
click at [552, 360] on div "Schedule D: Creditors Who Have Claims Secured by Property Chapter 13 Plan (Dist…" at bounding box center [425, 319] width 254 height 724
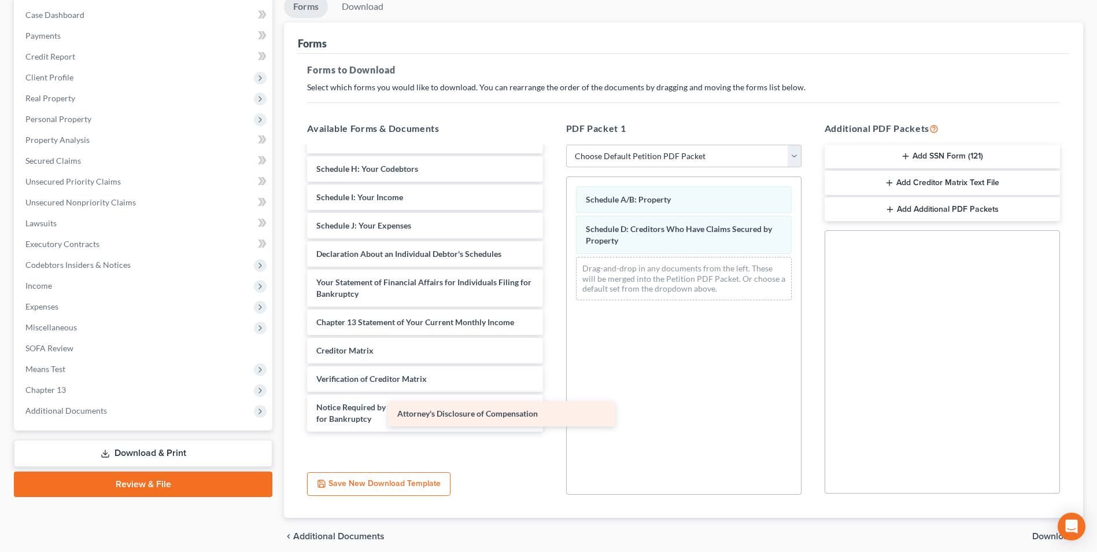
scroll to position [383, 0]
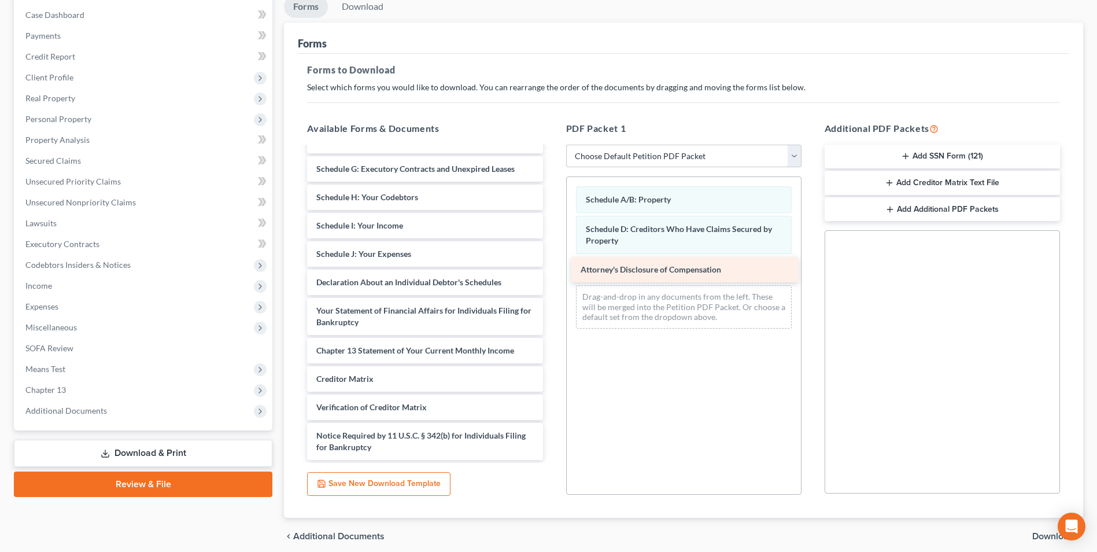
drag, startPoint x: 410, startPoint y: 447, endPoint x: 674, endPoint y: 269, distance: 318.4
click at [552, 269] on div "Attorney's Disclosure of Compensation Chapter 13 Plan (District of [US_STATE] -…" at bounding box center [425, 112] width 254 height 695
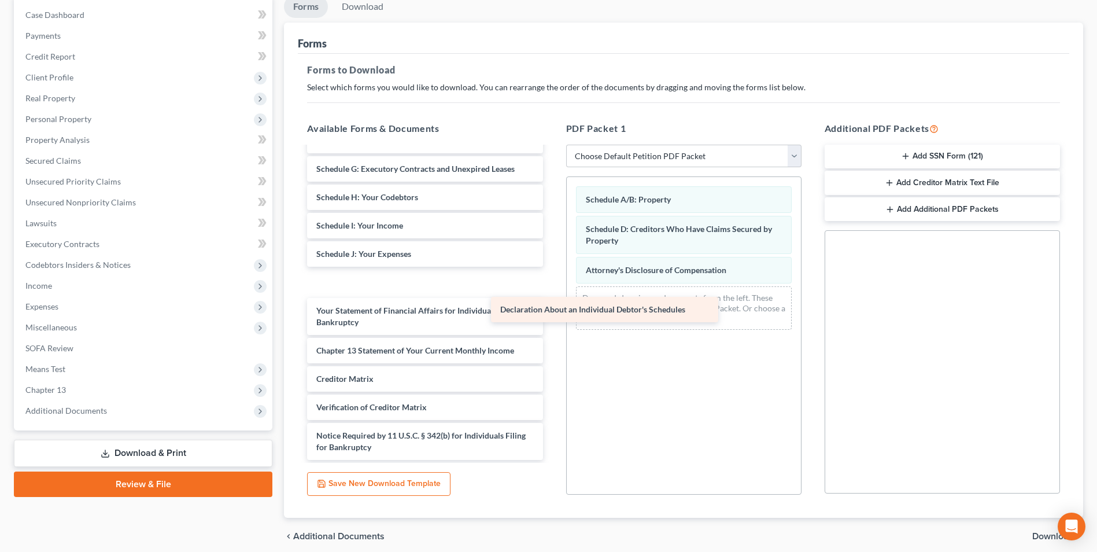
scroll to position [355, 0]
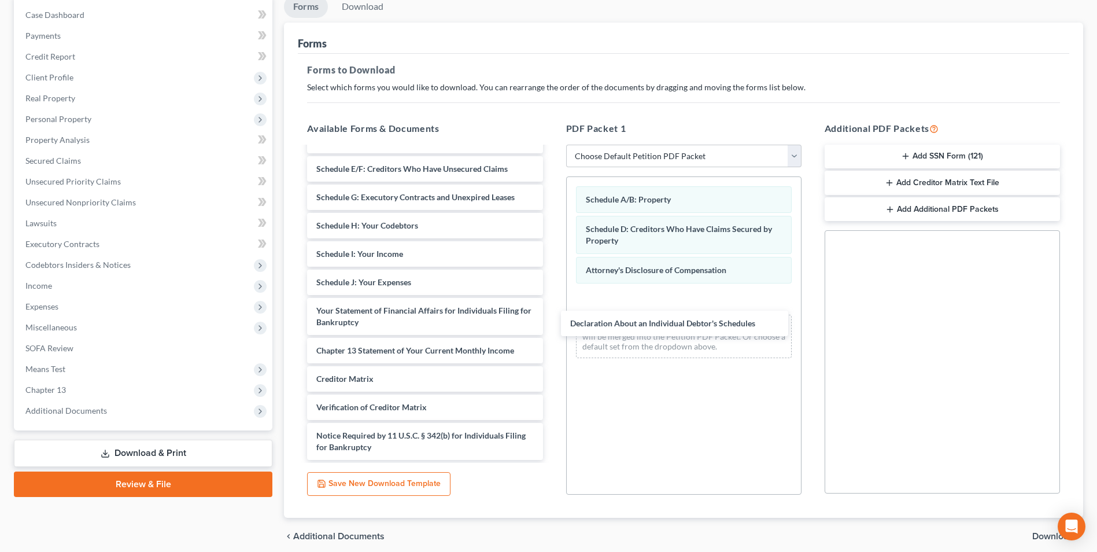
drag, startPoint x: 363, startPoint y: 285, endPoint x: 624, endPoint y: 322, distance: 264.0
click at [552, 326] on div "Declaration About an Individual Debtor's Schedules Chapter 13 Plan (District of…" at bounding box center [425, 126] width 254 height 667
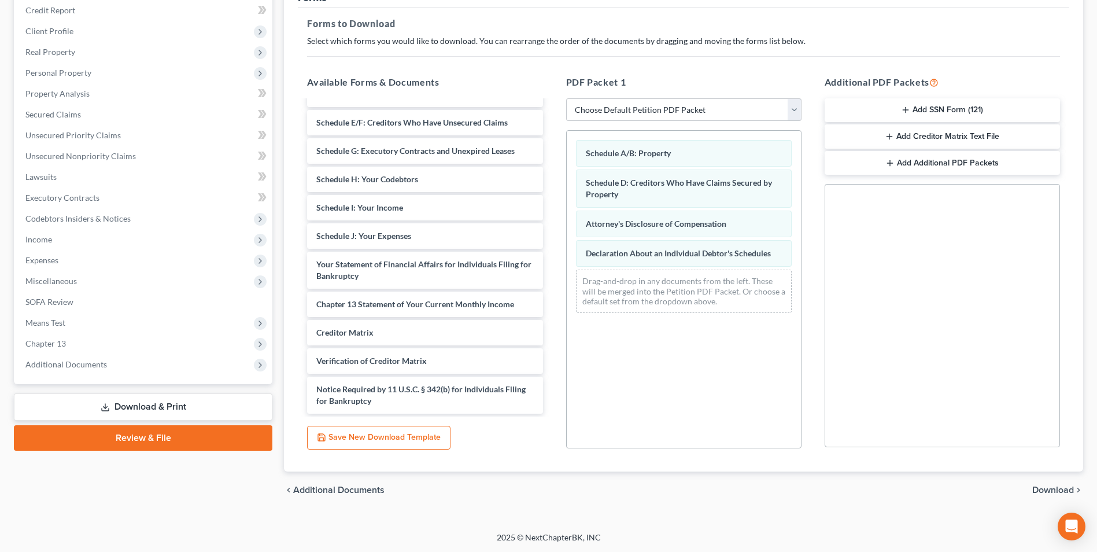
scroll to position [163, 0]
click at [1042, 489] on span "Download" at bounding box center [1053, 489] width 42 height 9
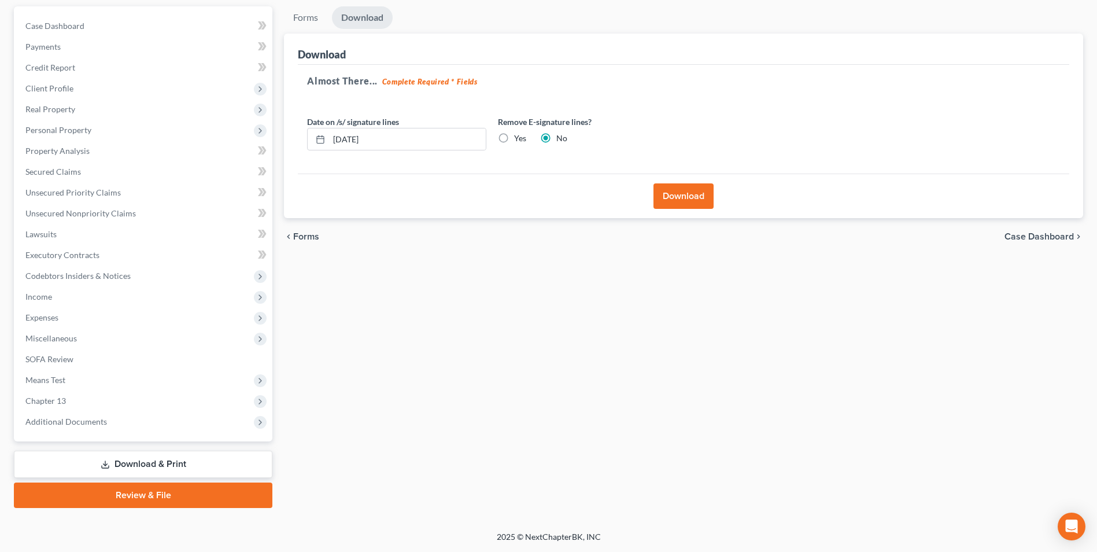
scroll to position [105, 0]
click at [337, 140] on input "[DATE]" at bounding box center [407, 139] width 157 height 22
type input "[DATE]"
click at [682, 198] on button "Download" at bounding box center [684, 195] width 60 height 25
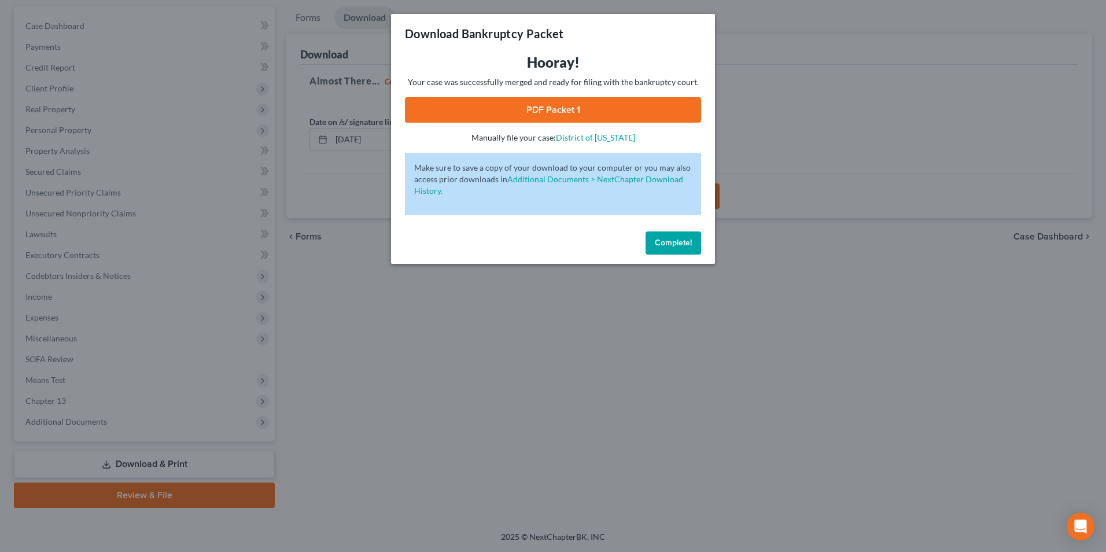
click at [541, 113] on link "PDF Packet 1" at bounding box center [553, 109] width 296 height 25
click at [673, 235] on button "Complete!" at bounding box center [673, 242] width 56 height 23
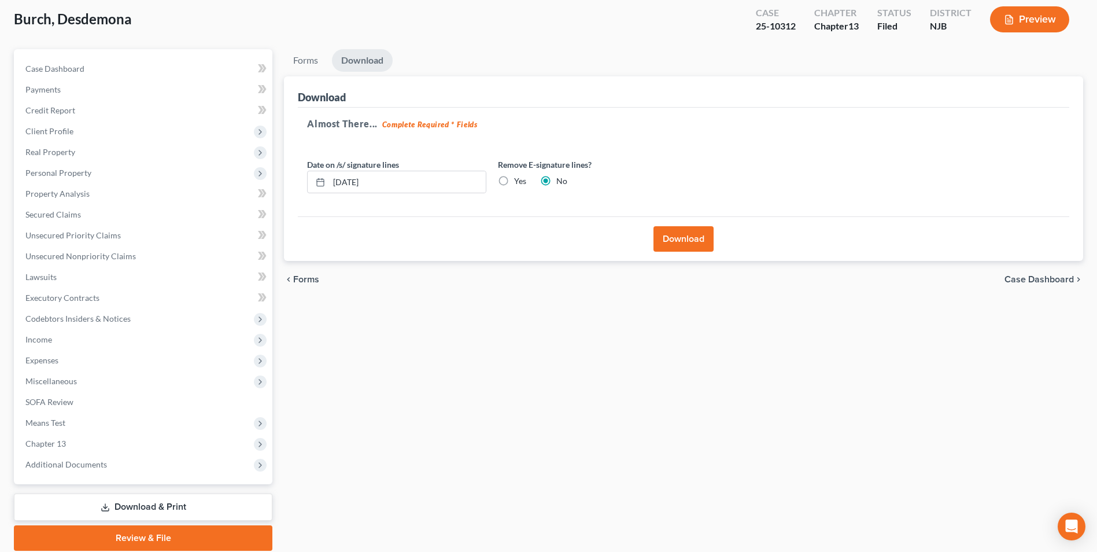
scroll to position [0, 0]
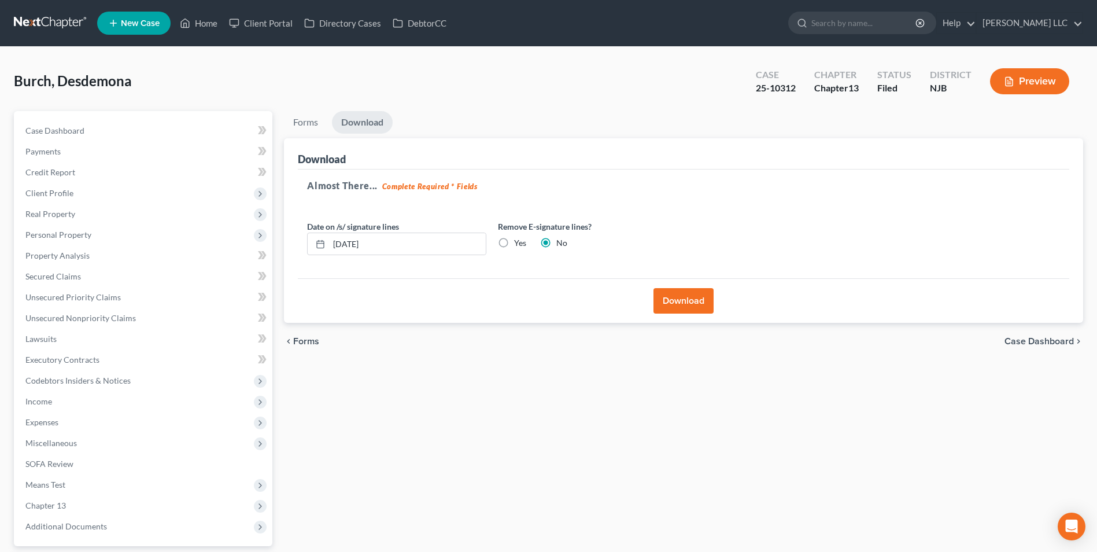
click at [294, 343] on span "Forms" at bounding box center [306, 341] width 26 height 9
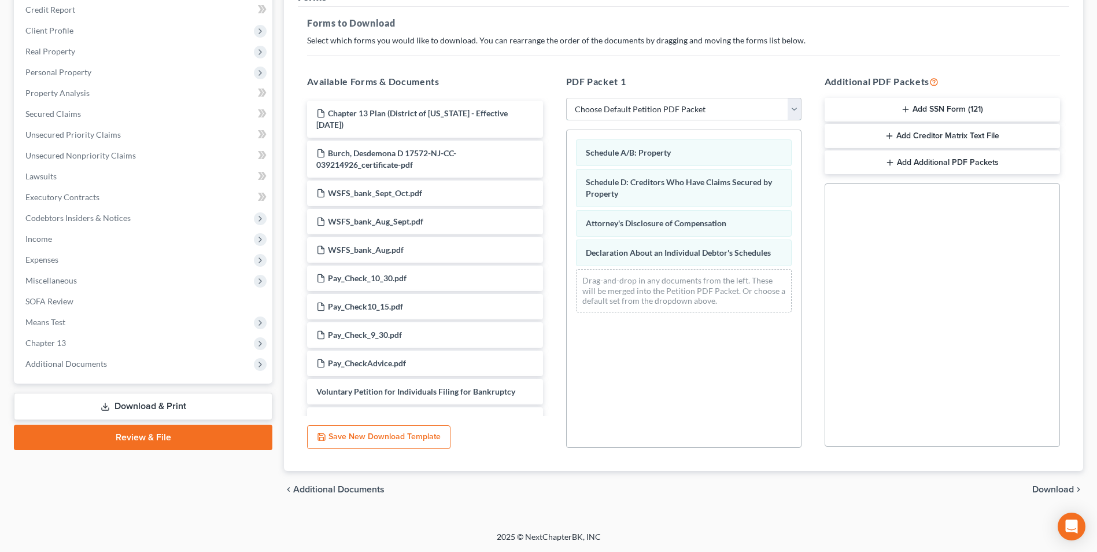
click at [796, 109] on select "Choose Default Petition PDF Packet Complete Bankruptcy Petition (all forms and …" at bounding box center [683, 109] width 235 height 23
select select "2"
click at [566, 98] on select "Choose Default Petition PDF Packet Complete Bankruptcy Petition (all forms and …" at bounding box center [683, 109] width 235 height 23
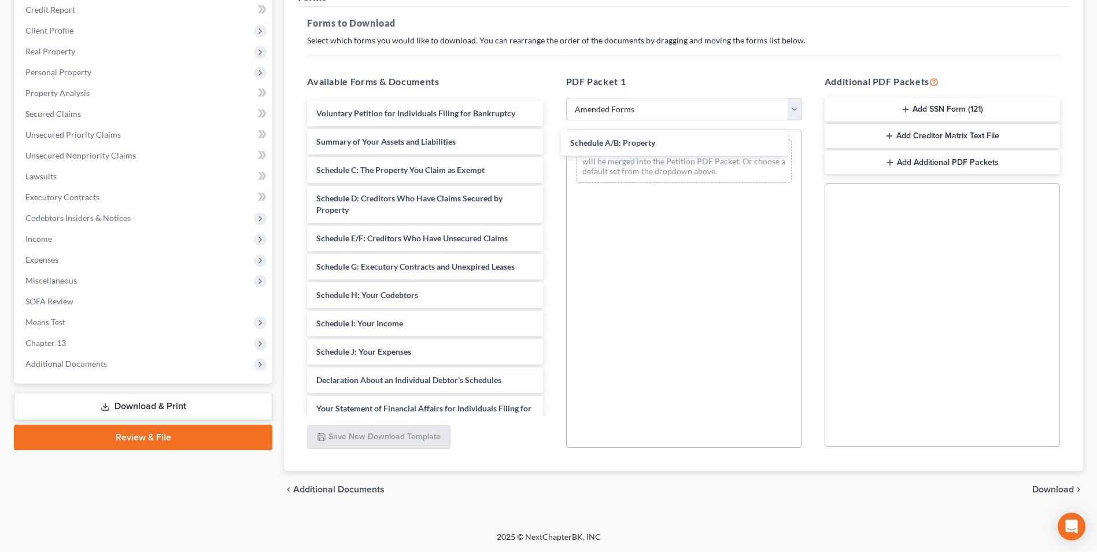
drag, startPoint x: 373, startPoint y: 167, endPoint x: 621, endPoint y: 139, distance: 249.7
click at [552, 140] on div "Schedule A/B: Property Voluntary Petition for Individuals Filing for Bankruptcy…" at bounding box center [425, 343] width 254 height 485
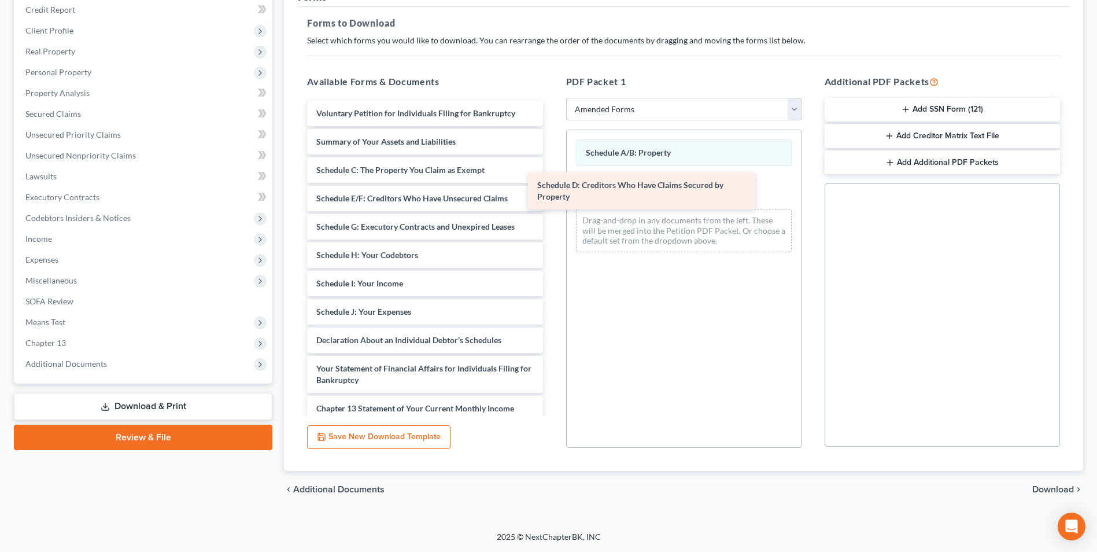
drag, startPoint x: 385, startPoint y: 202, endPoint x: 606, endPoint y: 189, distance: 221.3
click at [552, 189] on div "Schedule D: Creditors Who Have Claims Secured by Property Voluntary Petition fo…" at bounding box center [425, 323] width 254 height 445
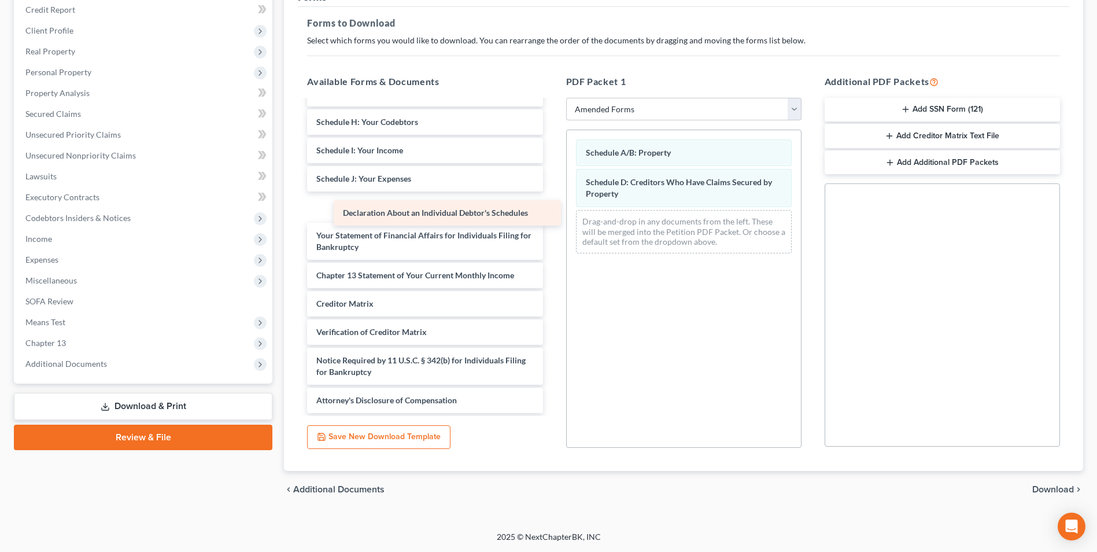
scroll to position [105, 0]
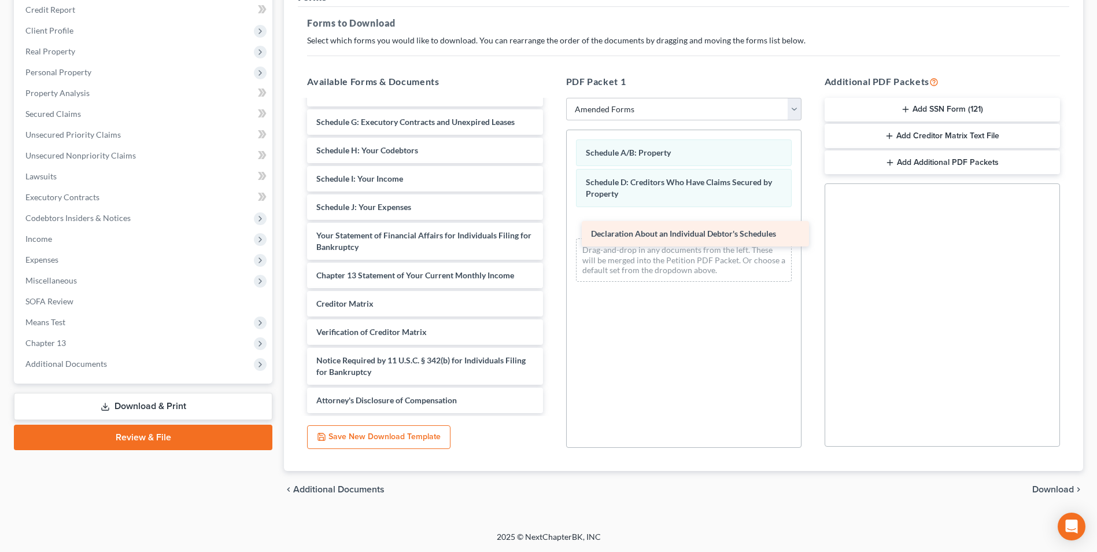
drag, startPoint x: 396, startPoint y: 207, endPoint x: 668, endPoint y: 231, distance: 272.9
click at [552, 232] on div "Declaration About an Individual Debtor's Schedules Voluntary Petition for Indiv…" at bounding box center [425, 204] width 254 height 417
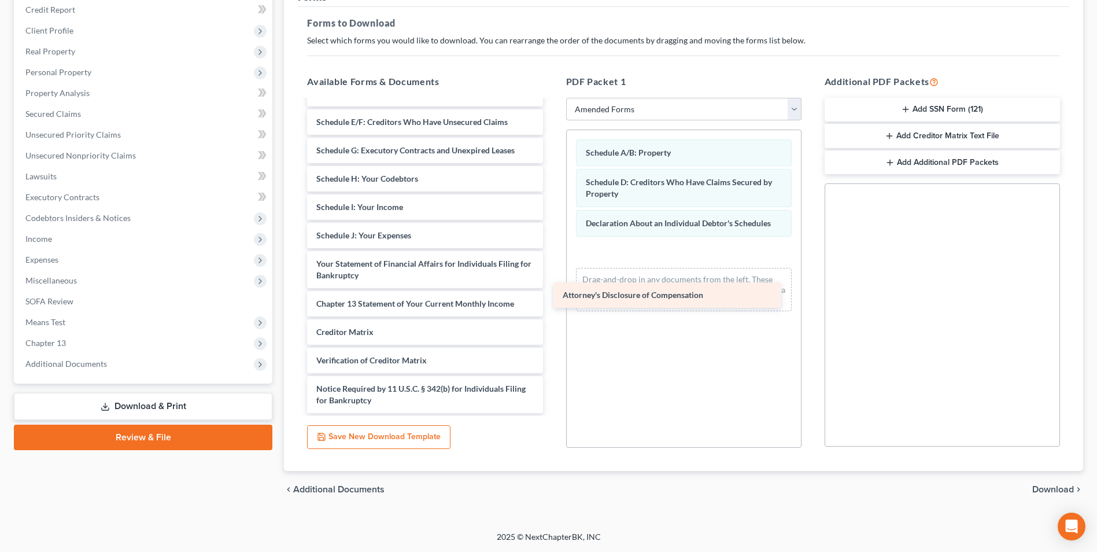
scroll to position [76, 0]
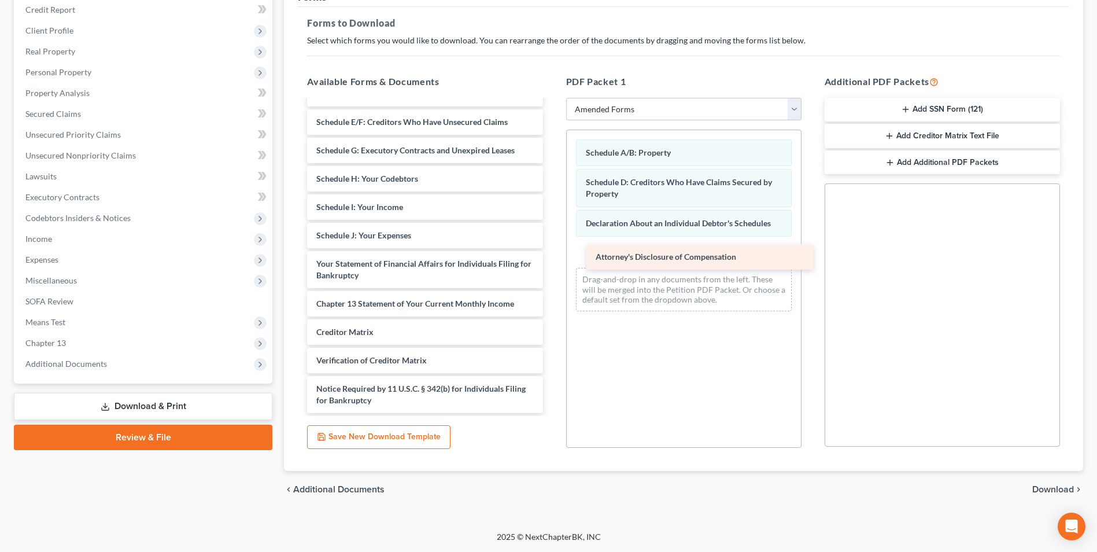
drag, startPoint x: 372, startPoint y: 404, endPoint x: 645, endPoint y: 263, distance: 306.8
click at [552, 263] on div "Attorney's Disclosure of Compensation Voluntary Petition for Individuals Filing…" at bounding box center [425, 218] width 254 height 389
click at [1056, 491] on span "Download" at bounding box center [1053, 489] width 42 height 9
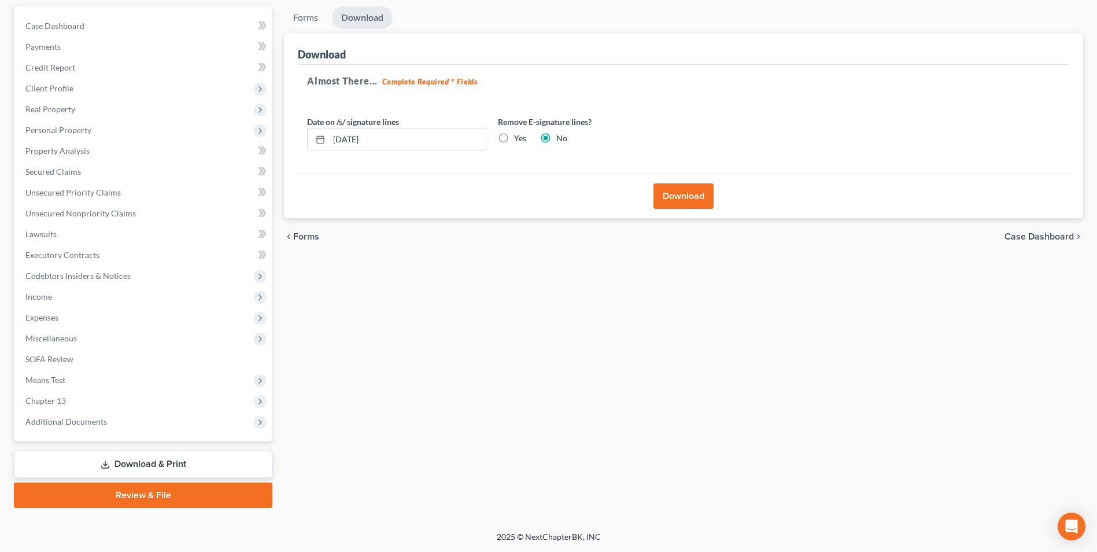
scroll to position [105, 0]
click at [678, 199] on button "Download" at bounding box center [684, 195] width 60 height 25
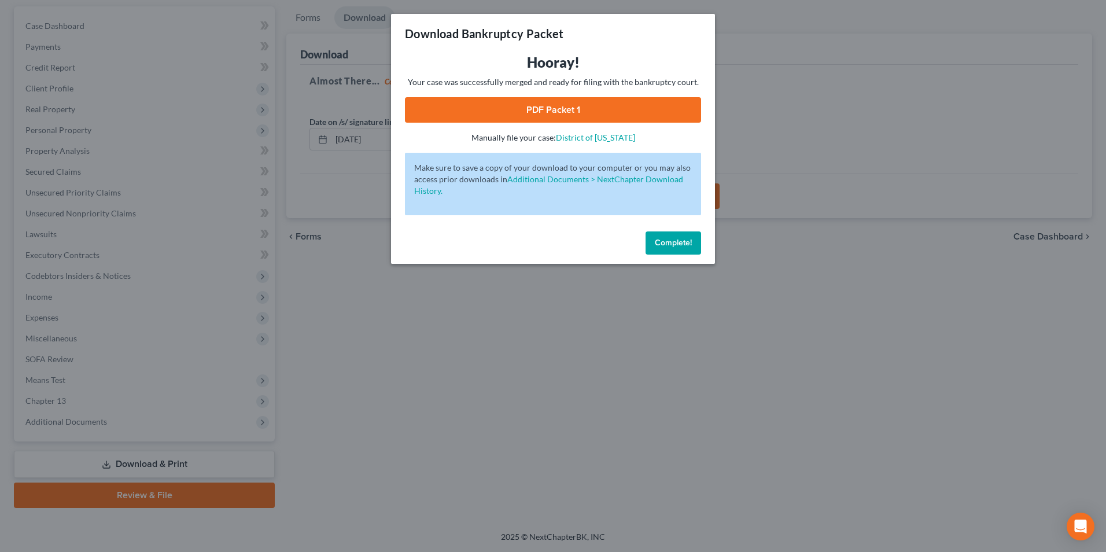
click at [665, 248] on button "Complete!" at bounding box center [673, 242] width 56 height 23
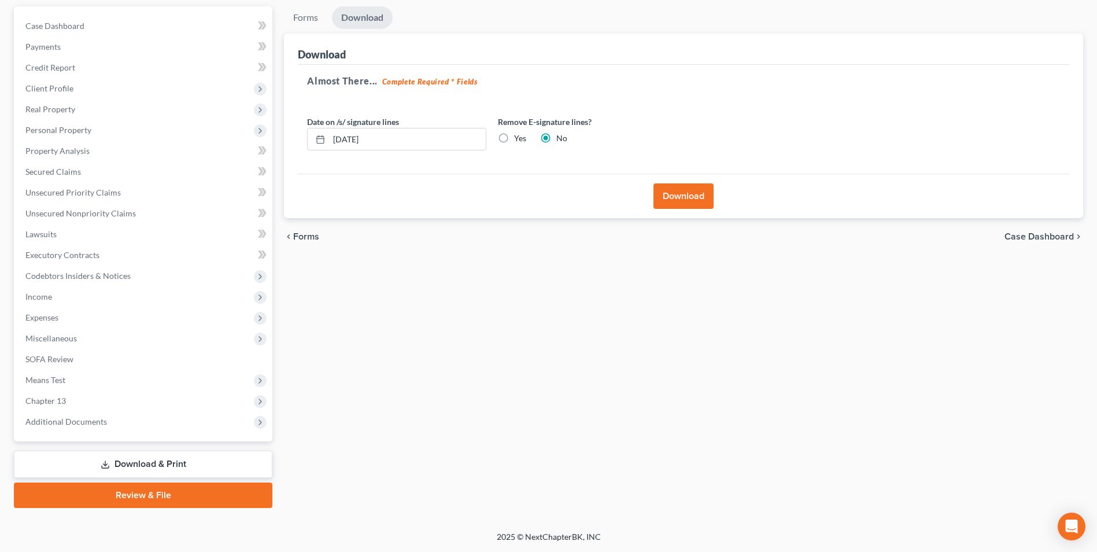
click at [682, 198] on button "Download" at bounding box center [684, 195] width 60 height 25
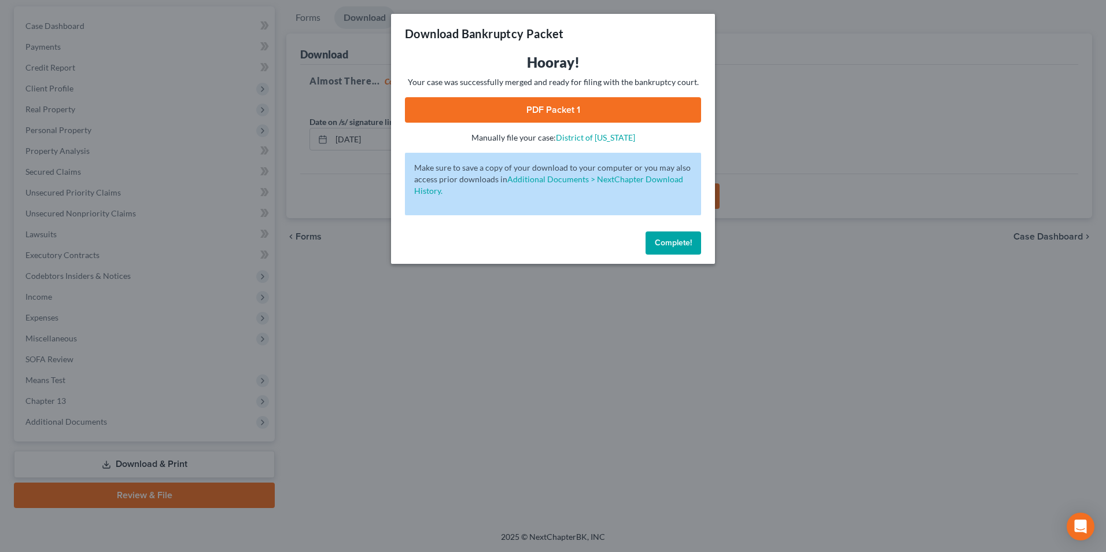
click at [566, 113] on link "PDF Packet 1" at bounding box center [553, 109] width 296 height 25
click at [656, 222] on div "Hooray! Your case was successfully merged and ready for filing with the bankrup…" at bounding box center [553, 140] width 324 height 174
click at [668, 238] on span "Complete!" at bounding box center [673, 243] width 37 height 10
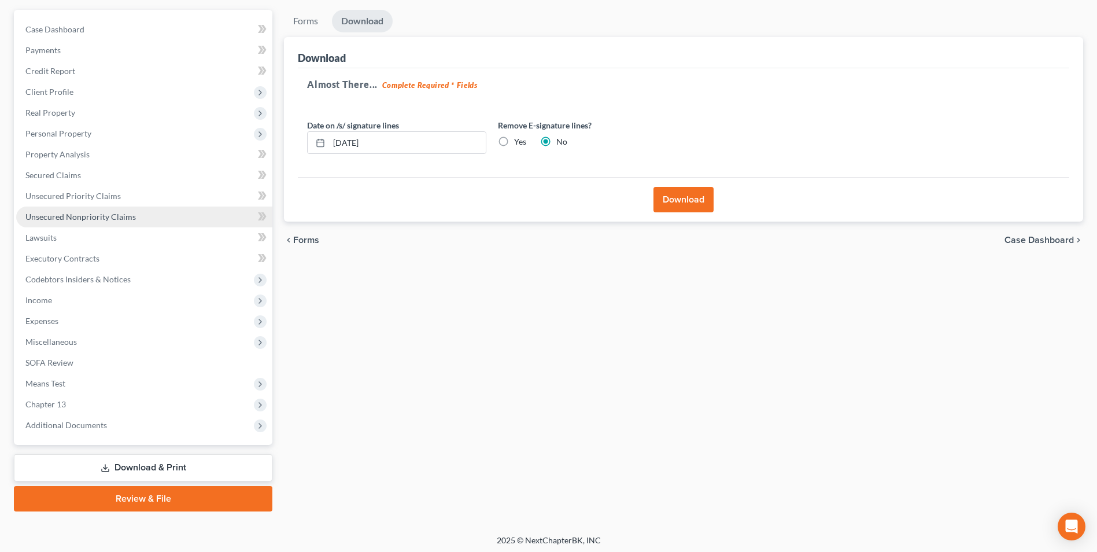
scroll to position [0, 0]
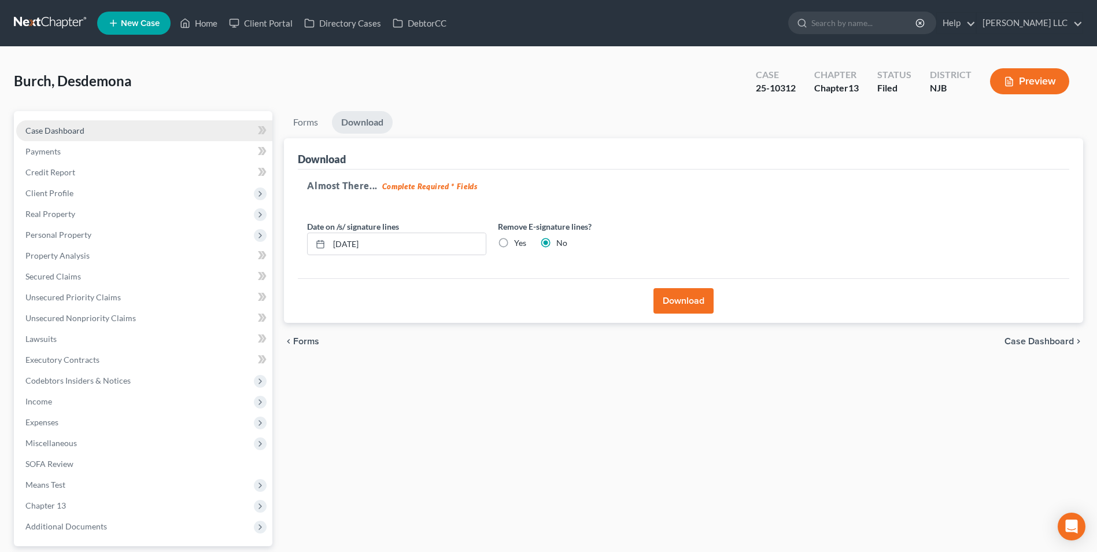
click at [44, 135] on span "Case Dashboard" at bounding box center [54, 131] width 59 height 10
select select "0"
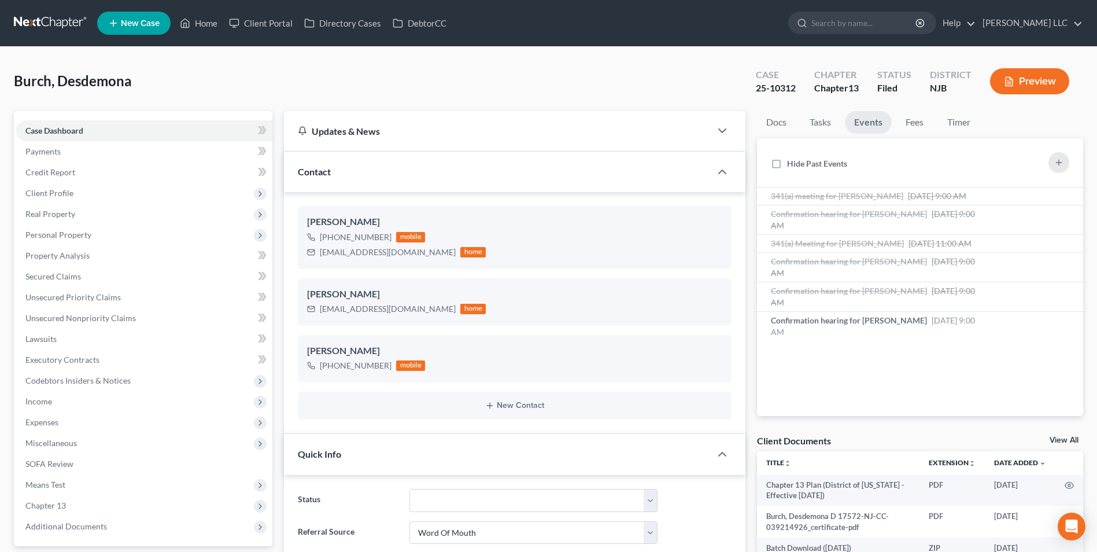
scroll to position [217, 0]
click at [1058, 441] on link "View All" at bounding box center [1064, 440] width 29 height 8
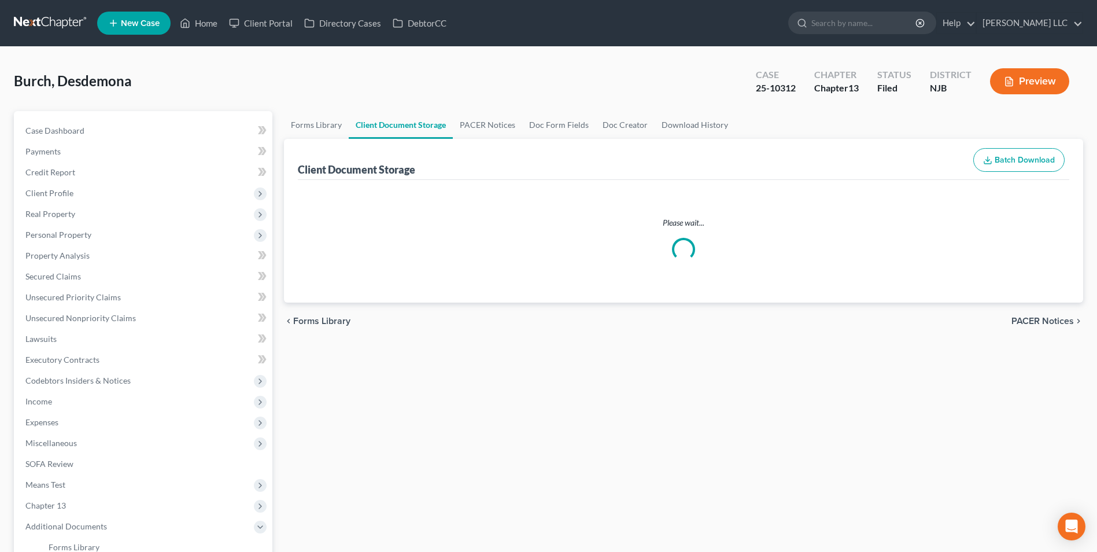
select select "9"
select select "19"
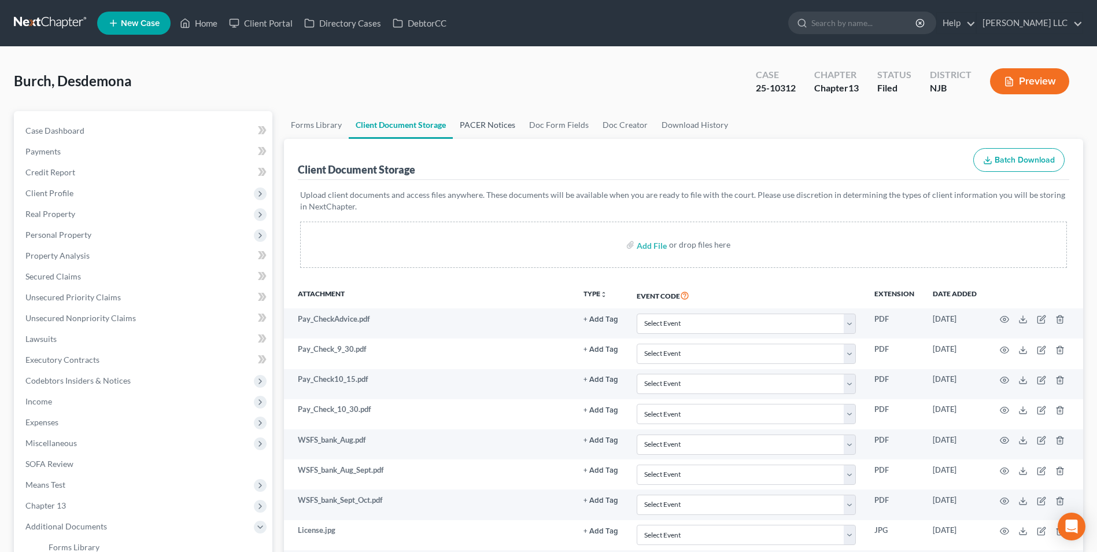
click at [484, 122] on link "PACER Notices" at bounding box center [487, 125] width 69 height 28
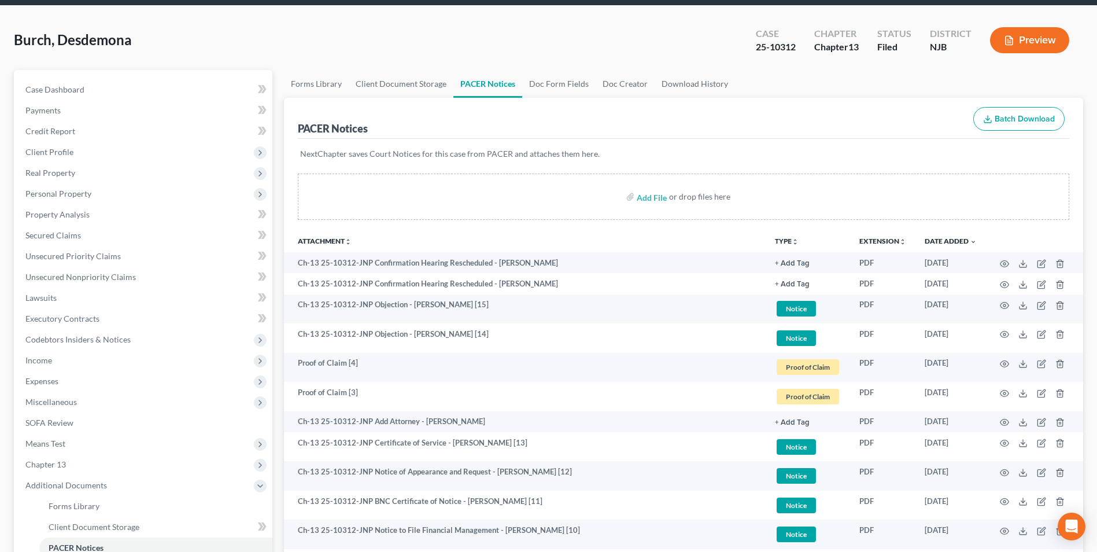
scroll to position [58, 0]
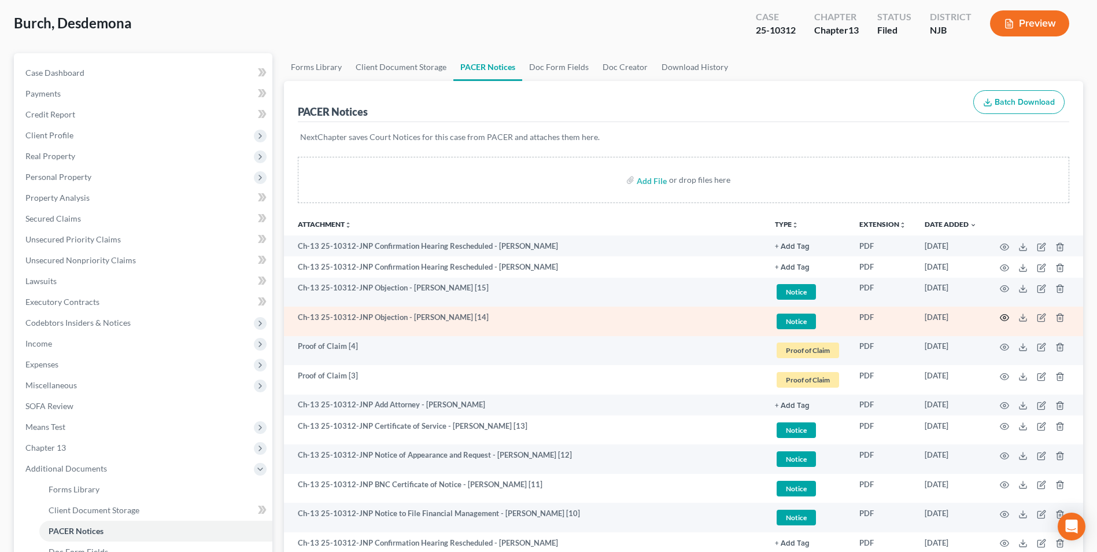
click at [1006, 319] on circle "button" at bounding box center [1004, 317] width 2 height 2
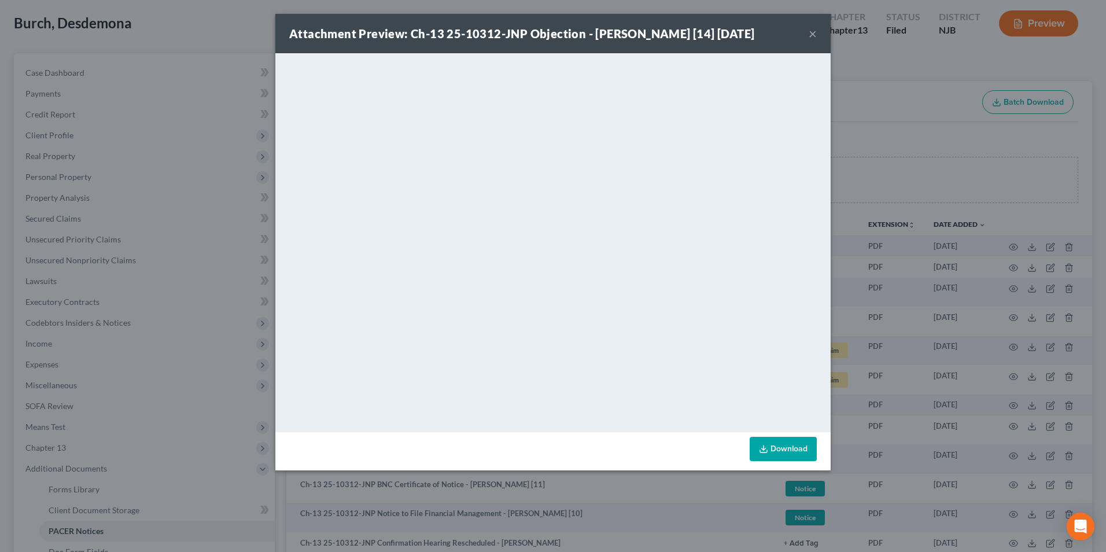
click at [811, 34] on button "×" at bounding box center [813, 34] width 8 height 14
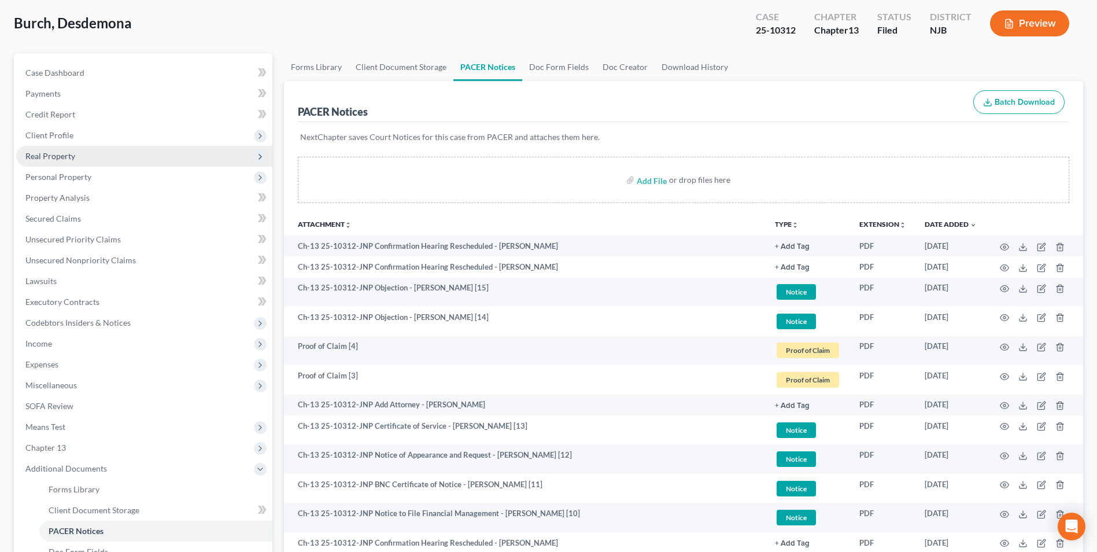
click at [58, 153] on span "Real Property" at bounding box center [50, 156] width 50 height 10
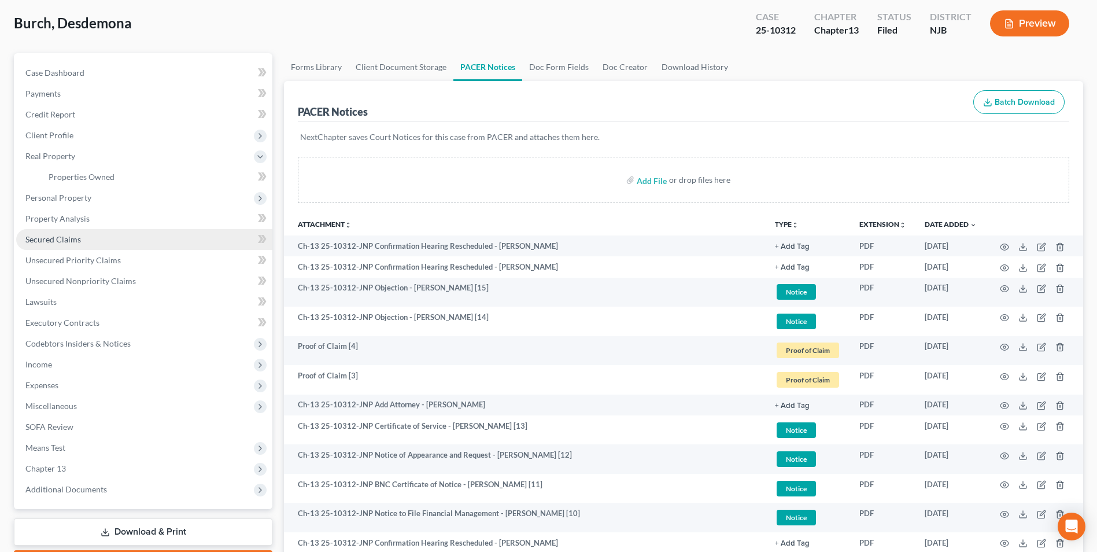
click at [75, 238] on span "Secured Claims" at bounding box center [53, 239] width 56 height 10
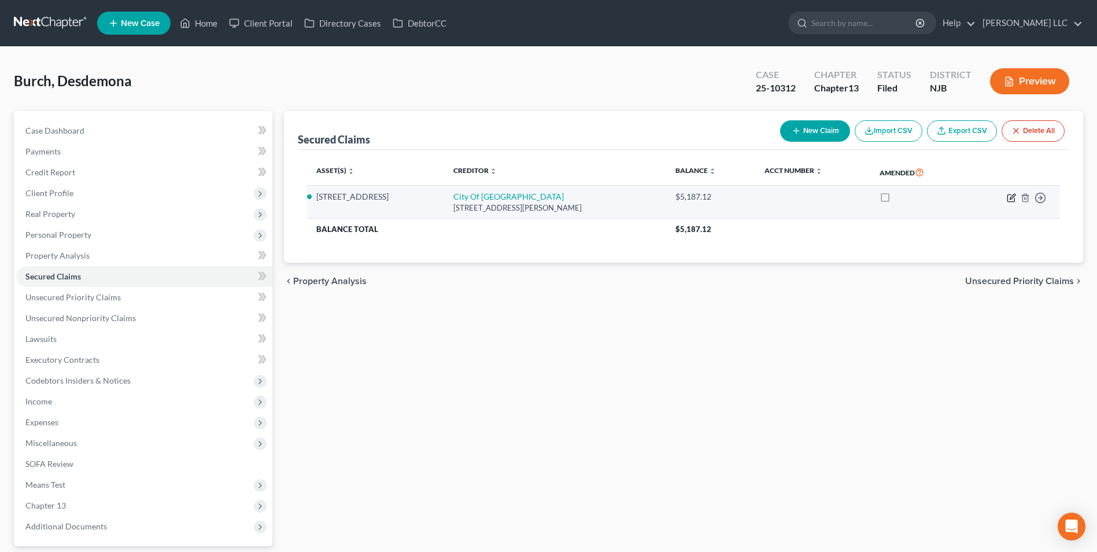
click at [1013, 197] on icon "button" at bounding box center [1011, 197] width 9 height 9
select select "33"
select select "0"
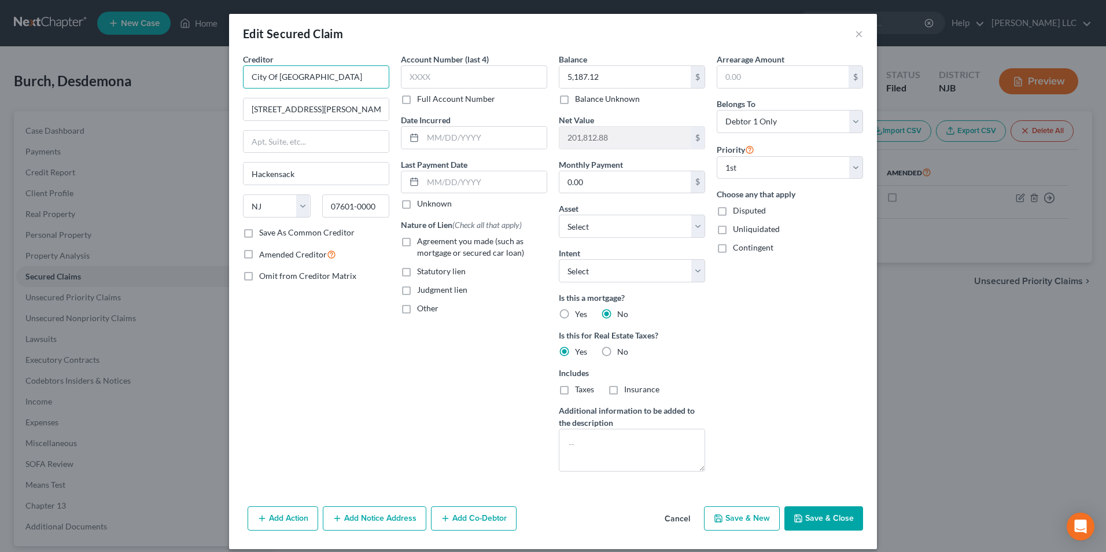
drag, startPoint x: 308, startPoint y: 79, endPoint x: 228, endPoint y: 72, distance: 80.2
click at [229, 72] on div "Creditor * City Of Camden 69 [PERSON_NAME][GEOGRAPHIC_DATA] [GEOGRAPHIC_DATA] […" at bounding box center [553, 277] width 648 height 448
click at [292, 415] on div "Creditor * City Of Camden 69 [PERSON_NAME][GEOGRAPHIC_DATA] [GEOGRAPHIC_DATA] […" at bounding box center [316, 266] width 158 height 427
drag, startPoint x: 307, startPoint y: 111, endPoint x: 231, endPoint y: 108, distance: 76.4
click at [231, 108] on div "Creditor * City Of Camden 69 [PERSON_NAME][GEOGRAPHIC_DATA] [GEOGRAPHIC_DATA] […" at bounding box center [553, 277] width 648 height 448
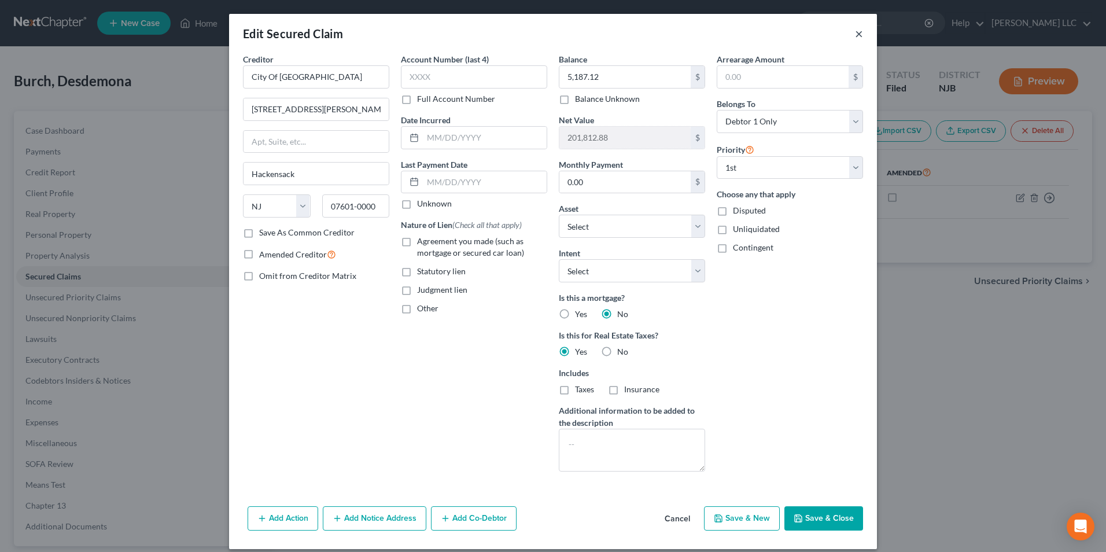
click at [855, 35] on button "×" at bounding box center [859, 34] width 8 height 14
